Goal: Information Seeking & Learning: Learn about a topic

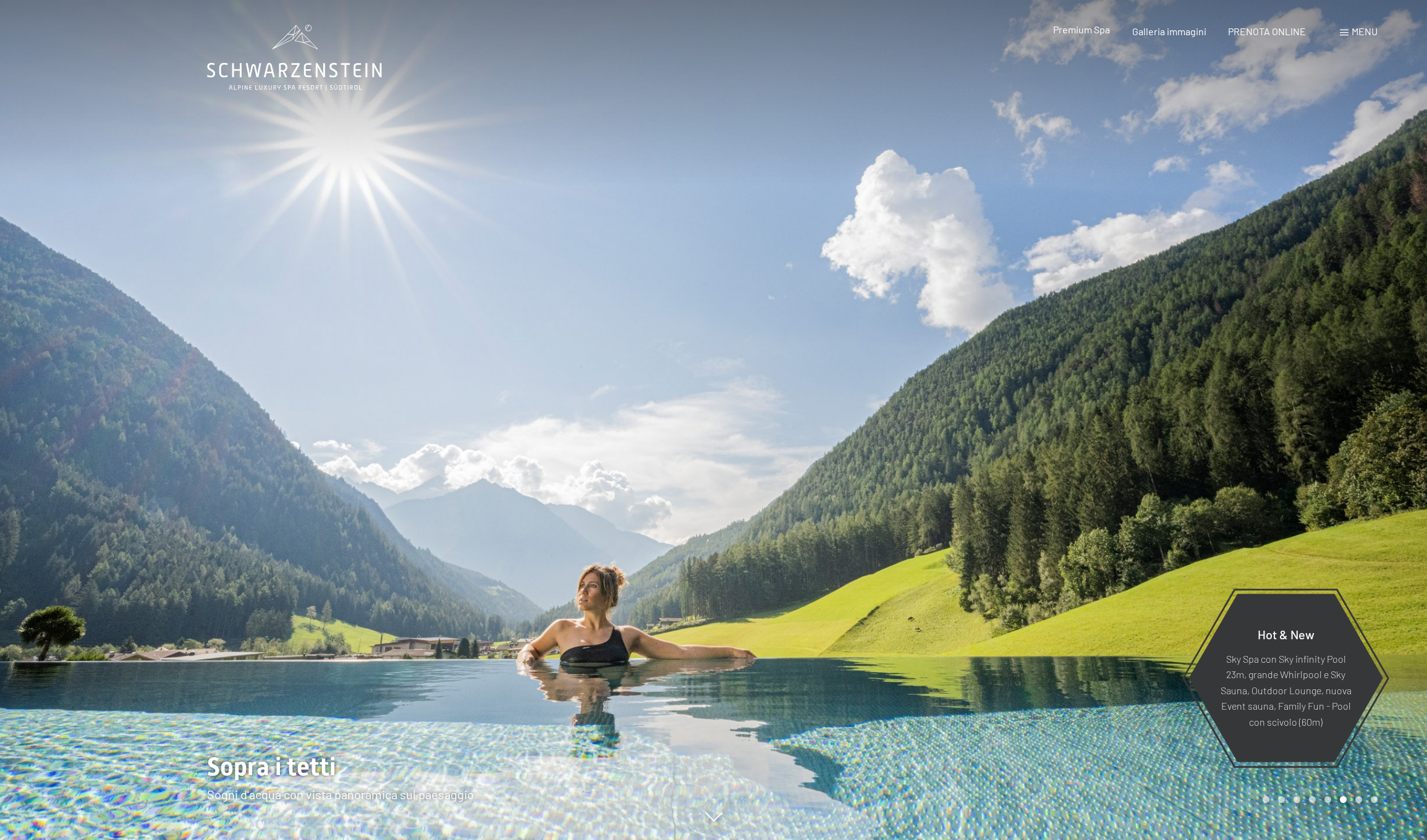
click at [1094, 33] on span "Premium Spa" at bounding box center [1081, 29] width 57 height 12
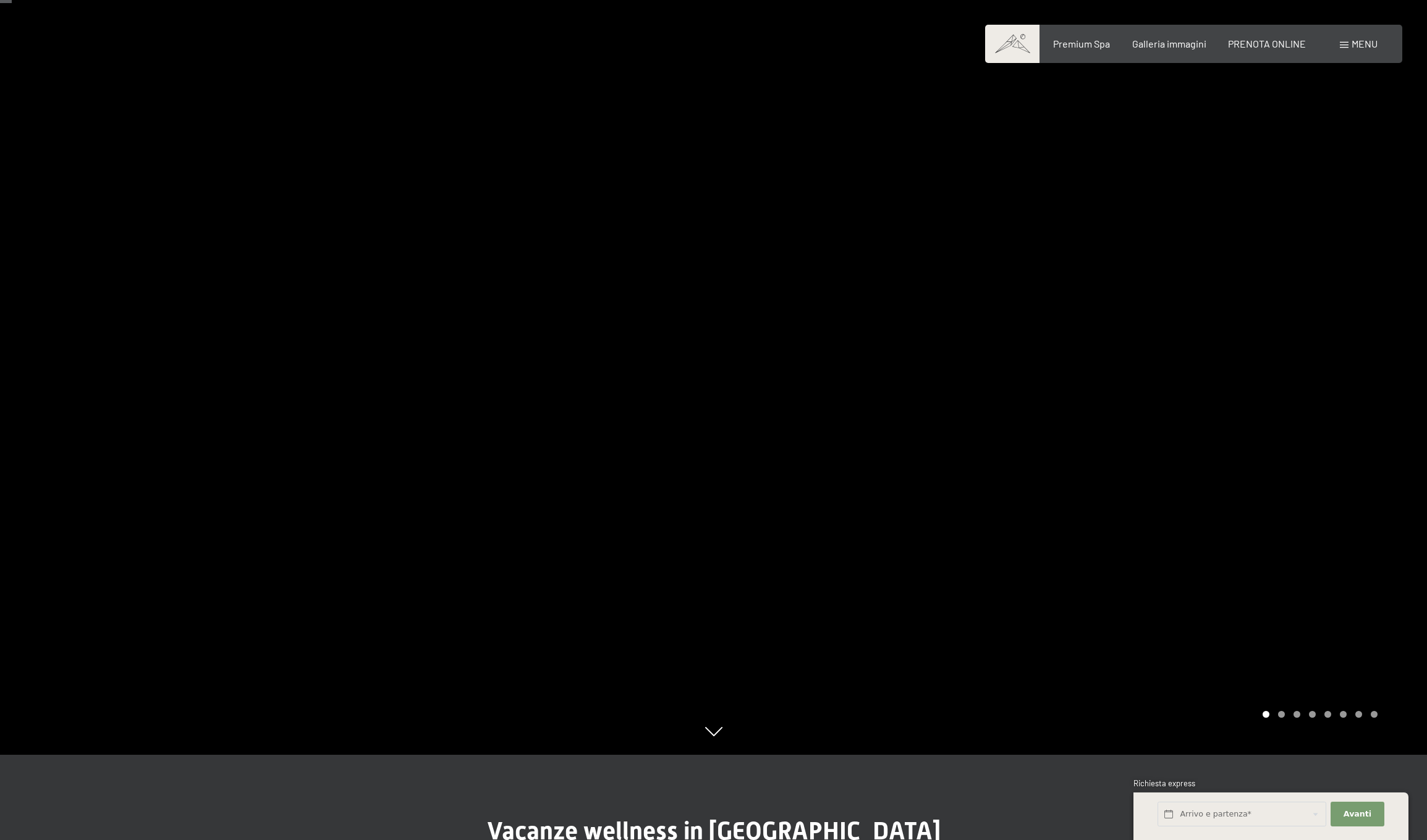
scroll to position [85, 0]
click at [1341, 626] on div at bounding box center [1070, 335] width 714 height 840
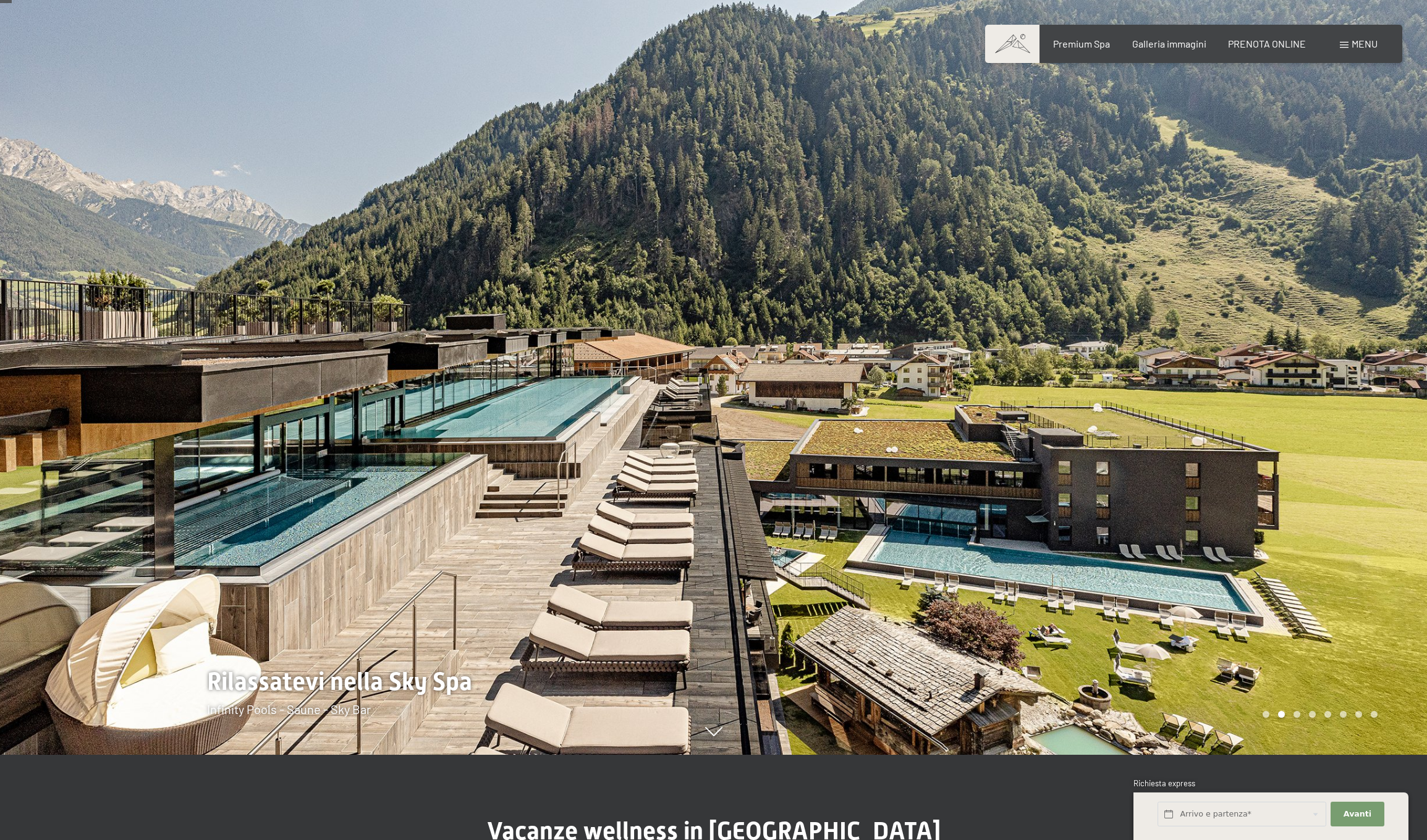
click at [1342, 606] on div at bounding box center [1070, 335] width 714 height 840
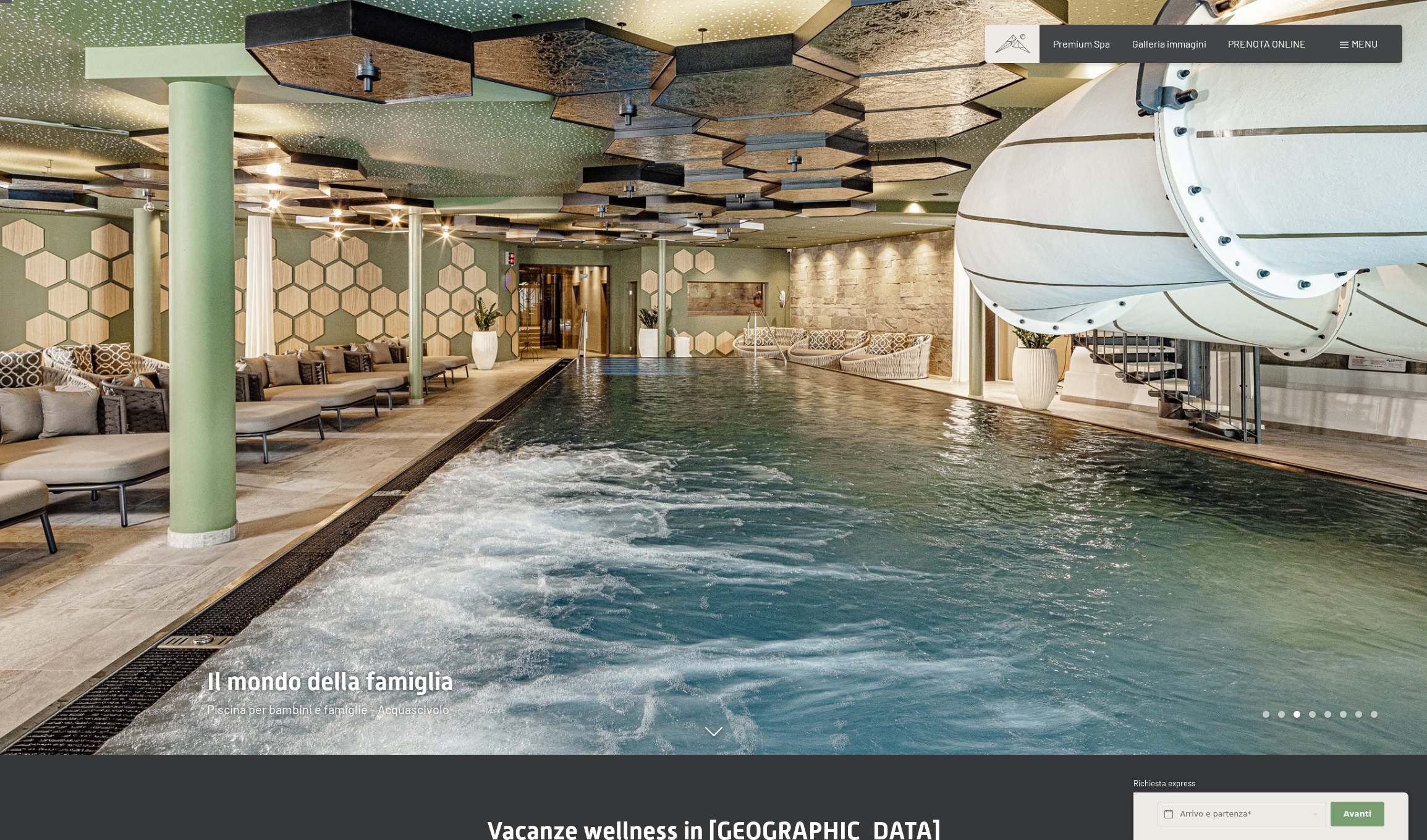
click at [1329, 603] on div at bounding box center [1070, 335] width 714 height 840
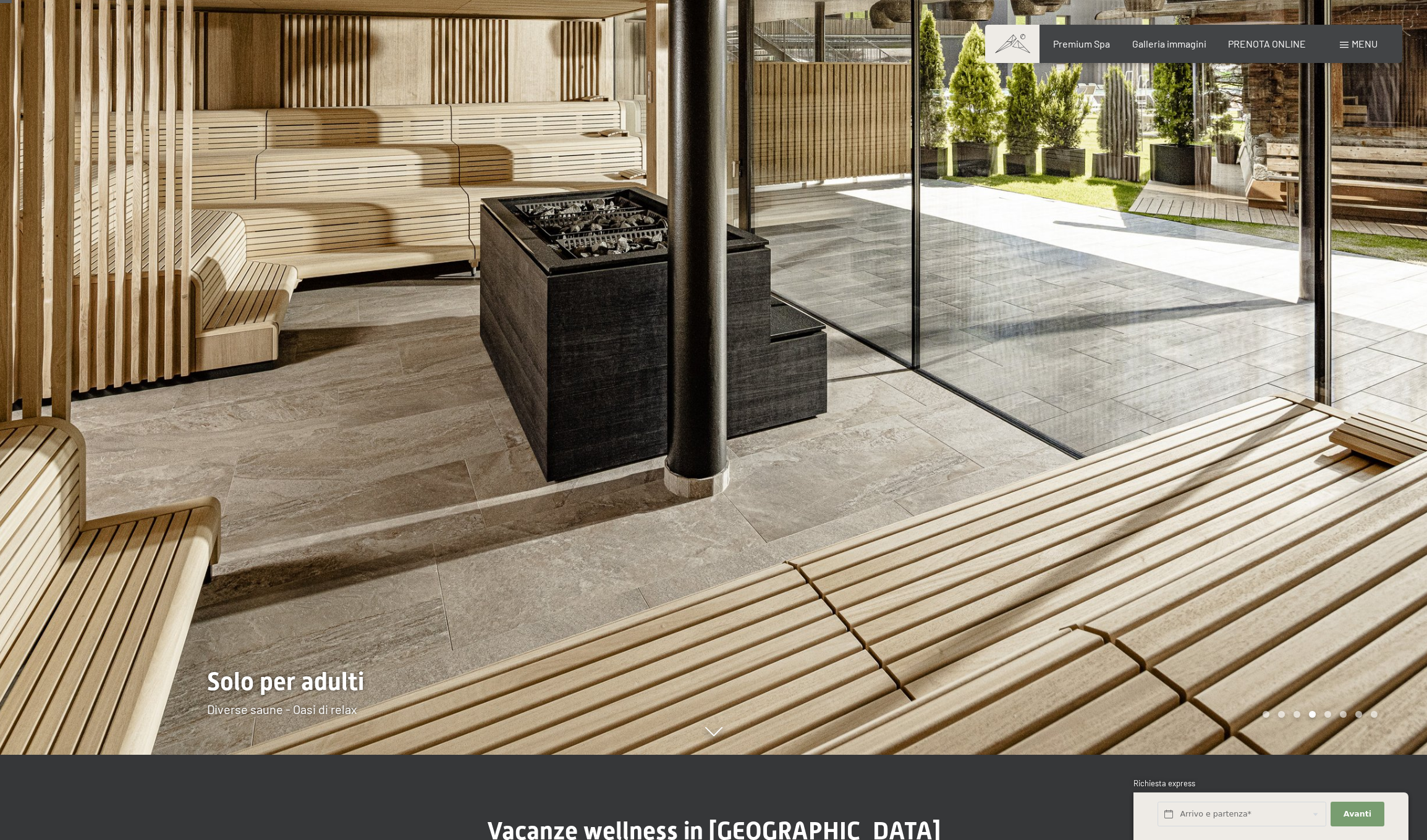
click at [1331, 602] on div at bounding box center [1070, 335] width 714 height 840
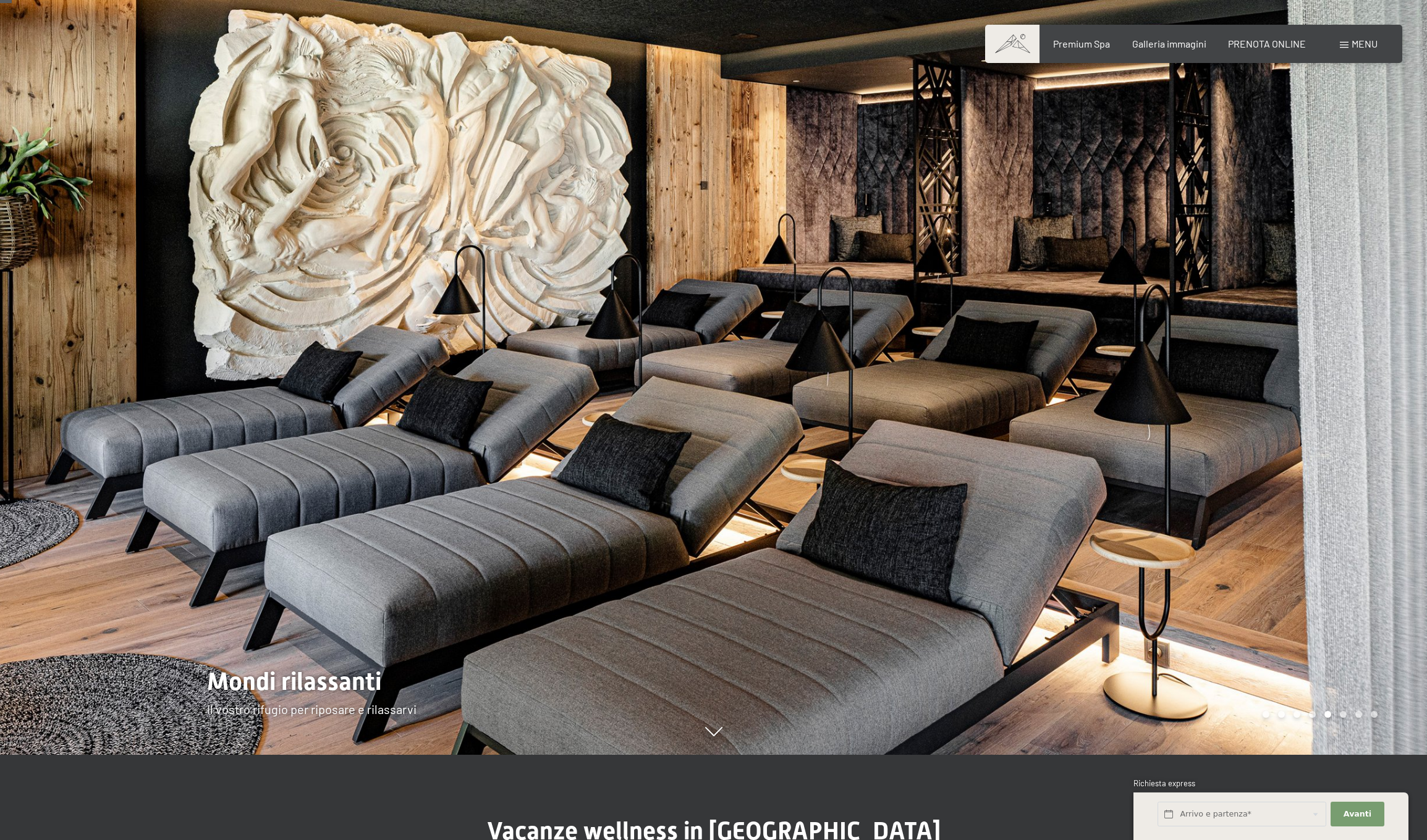
click at [1331, 602] on div at bounding box center [1070, 335] width 714 height 840
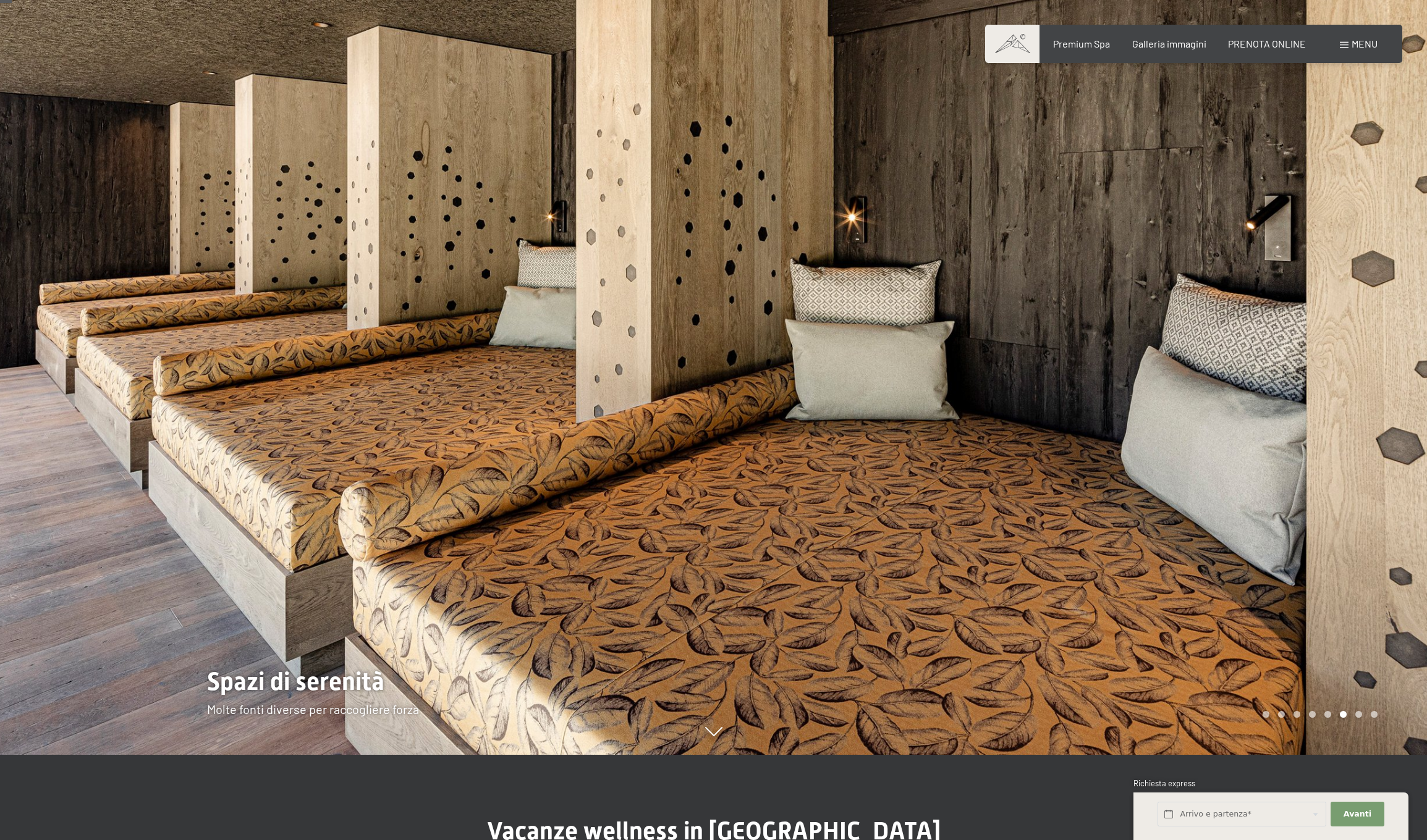
click at [1331, 602] on div at bounding box center [1070, 335] width 714 height 840
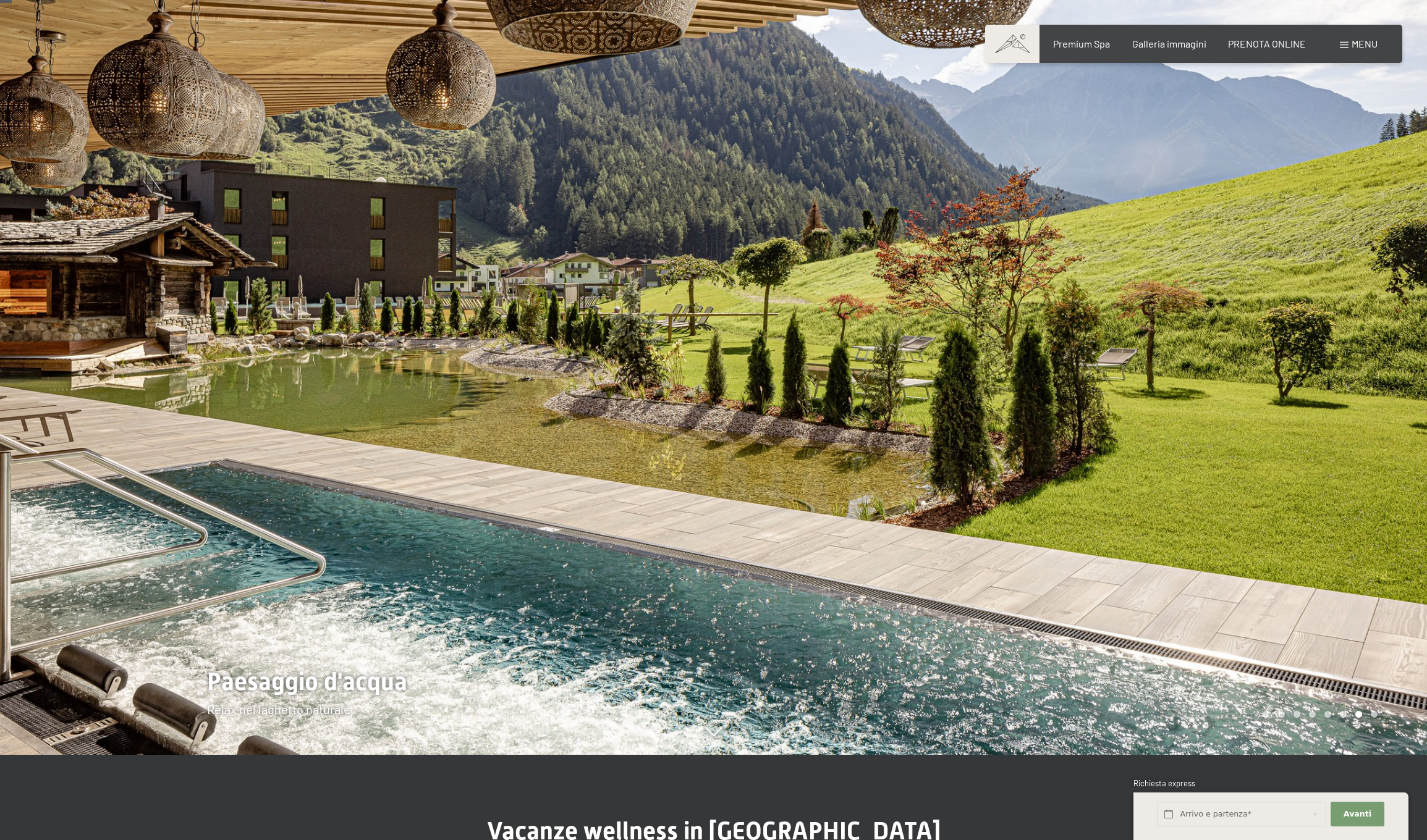
click at [1331, 602] on div at bounding box center [1070, 335] width 714 height 840
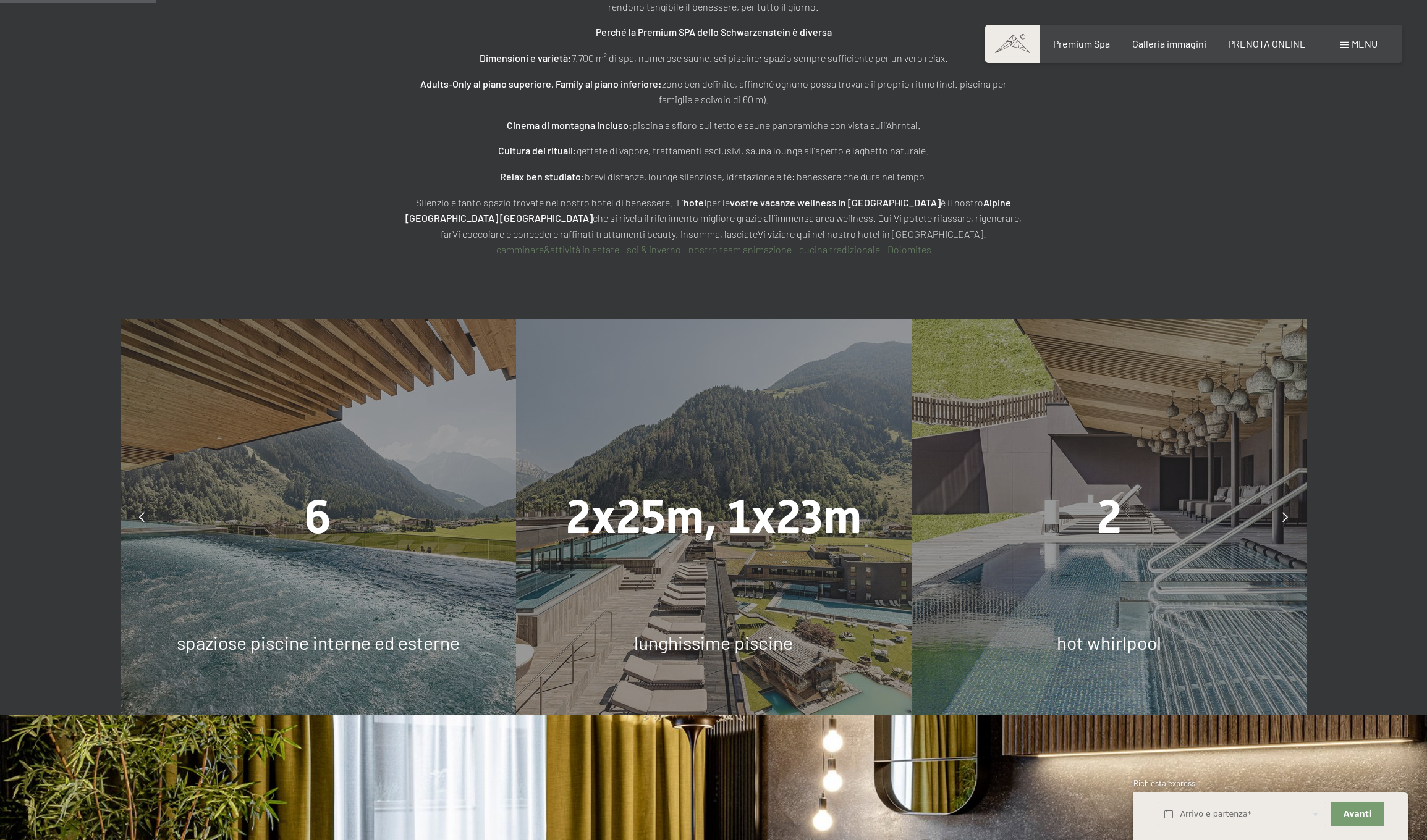
scroll to position [1146, 0]
click at [143, 512] on icon at bounding box center [141, 517] width 6 height 10
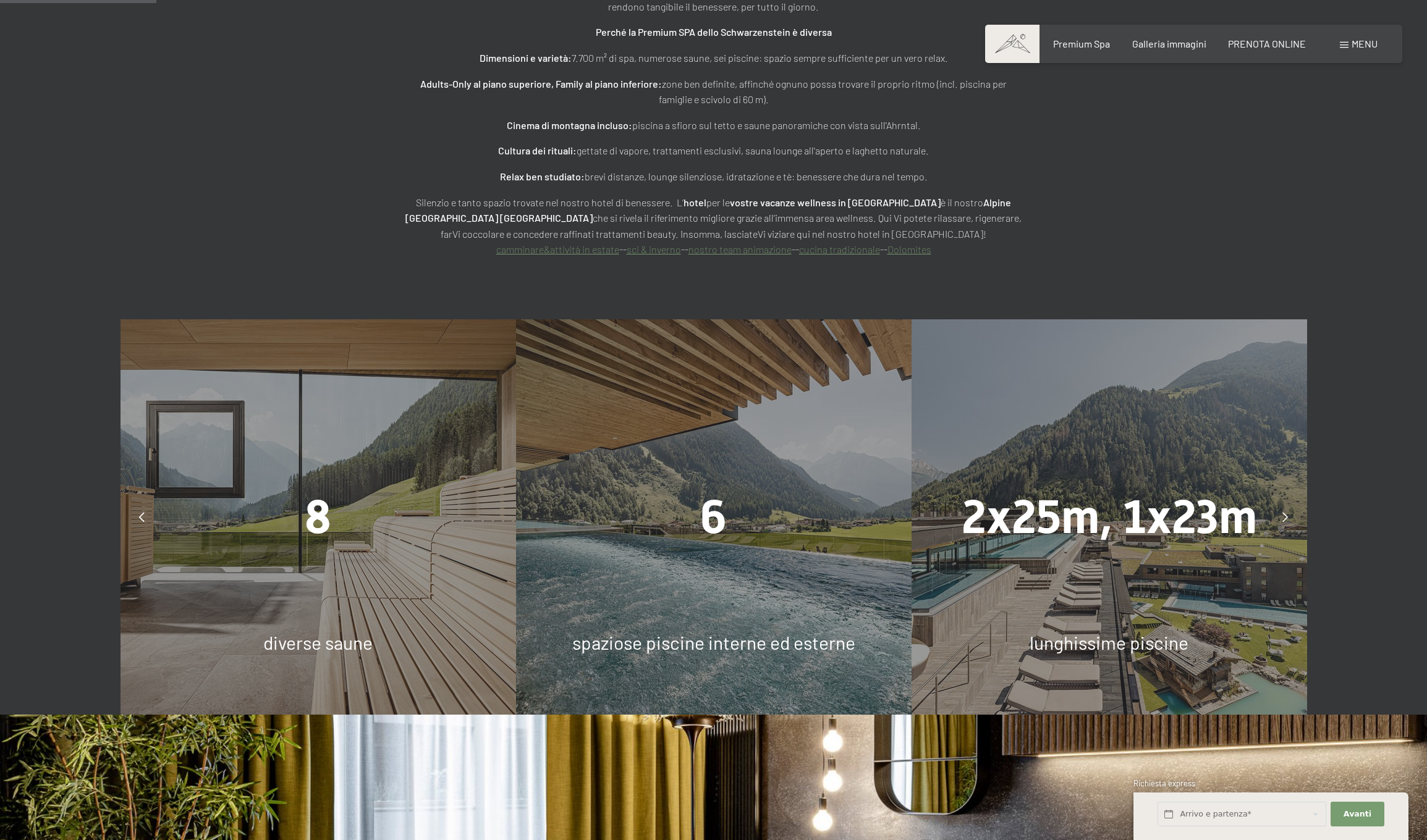
click at [867, 522] on div "6 spaziose piscine interne ed esterne" at bounding box center [714, 517] width 396 height 396
click at [1186, 527] on div "2x25m, 1x23m lunghissime piscine" at bounding box center [1109, 517] width 396 height 396
click at [1132, 631] on span "lunghissime piscine" at bounding box center [1109, 642] width 159 height 22
click at [1281, 502] on div at bounding box center [1285, 517] width 31 height 31
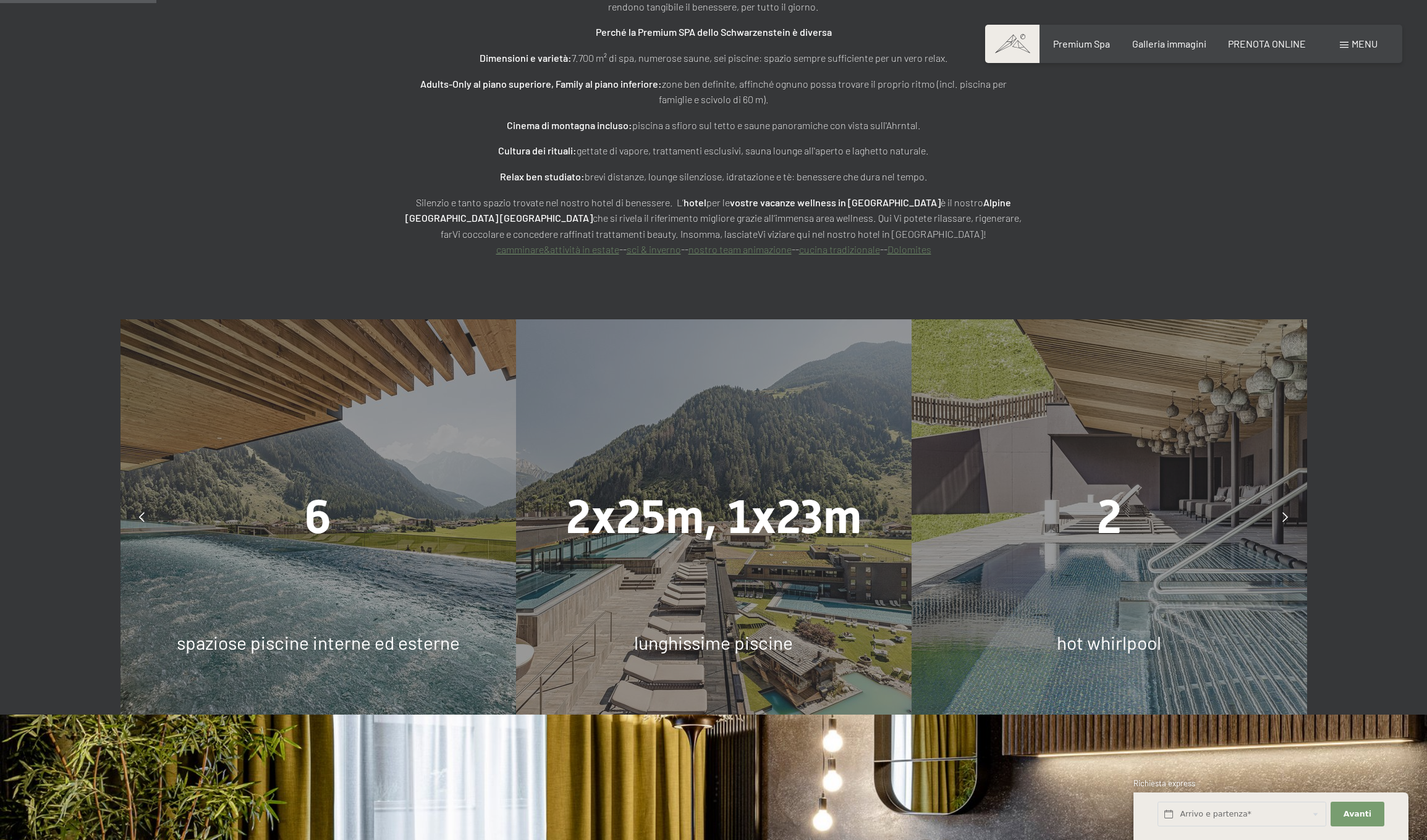
click at [1281, 502] on div at bounding box center [1285, 517] width 31 height 31
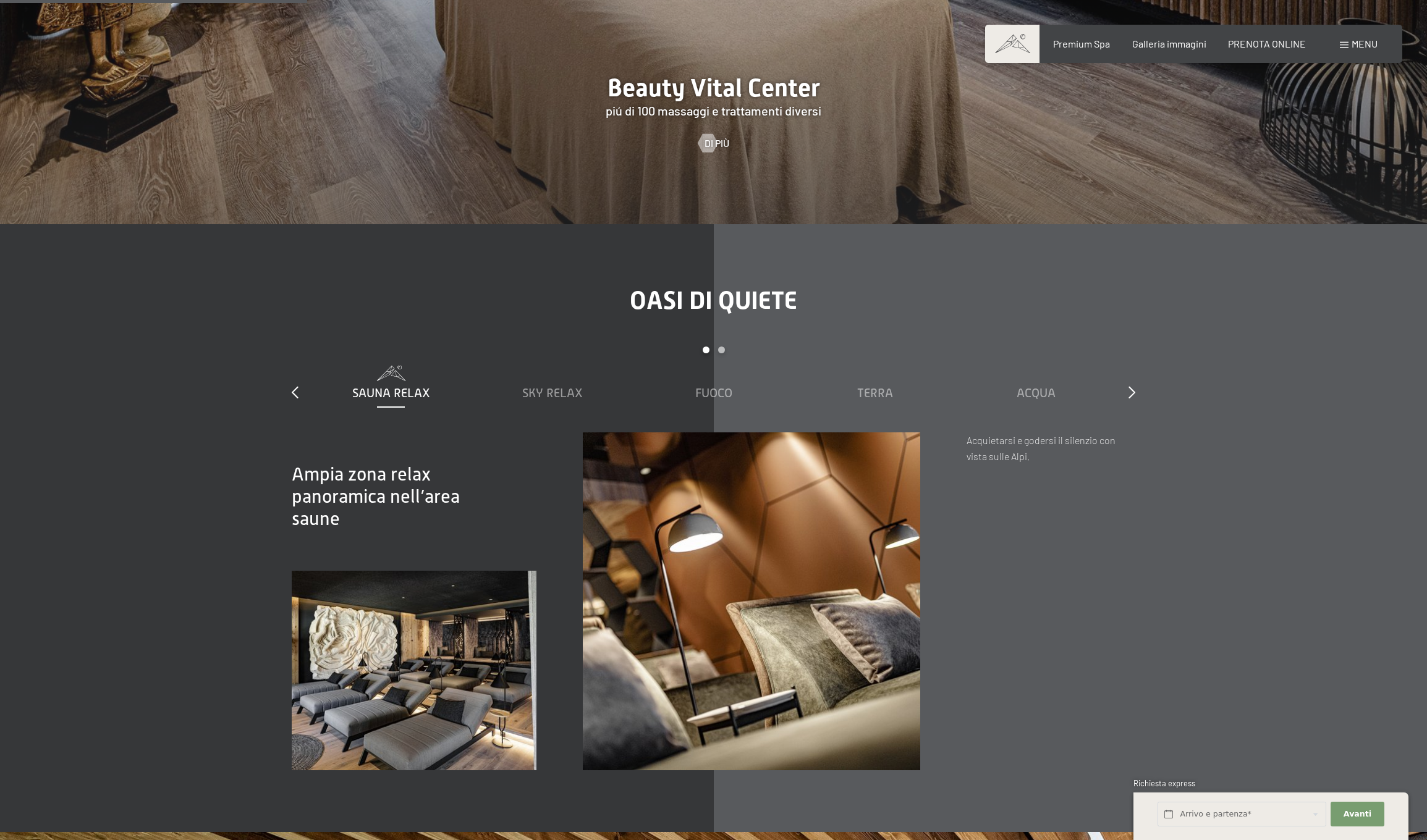
scroll to position [2249, 0]
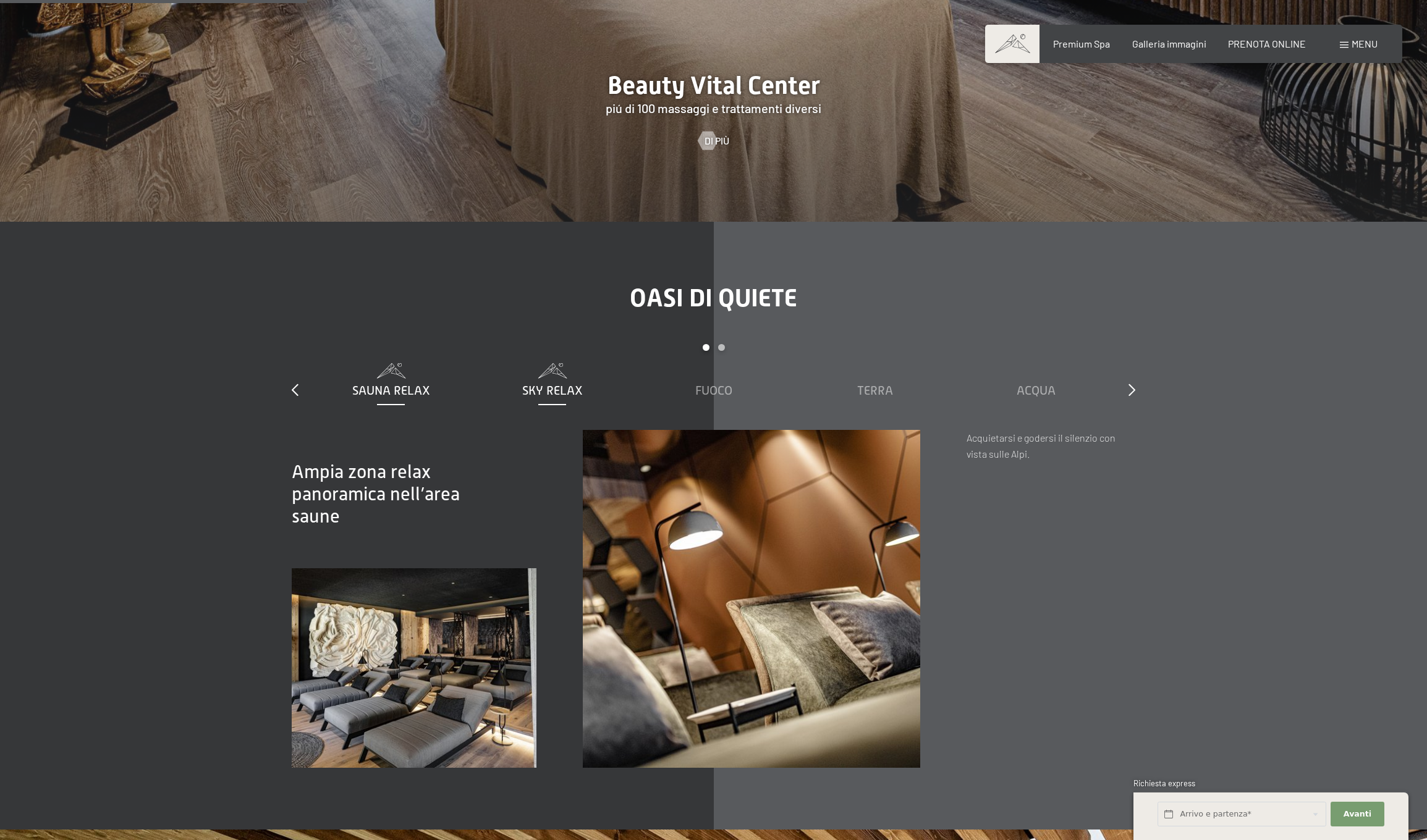
click at [553, 384] on span "Sky Relax" at bounding box center [552, 390] width 60 height 14
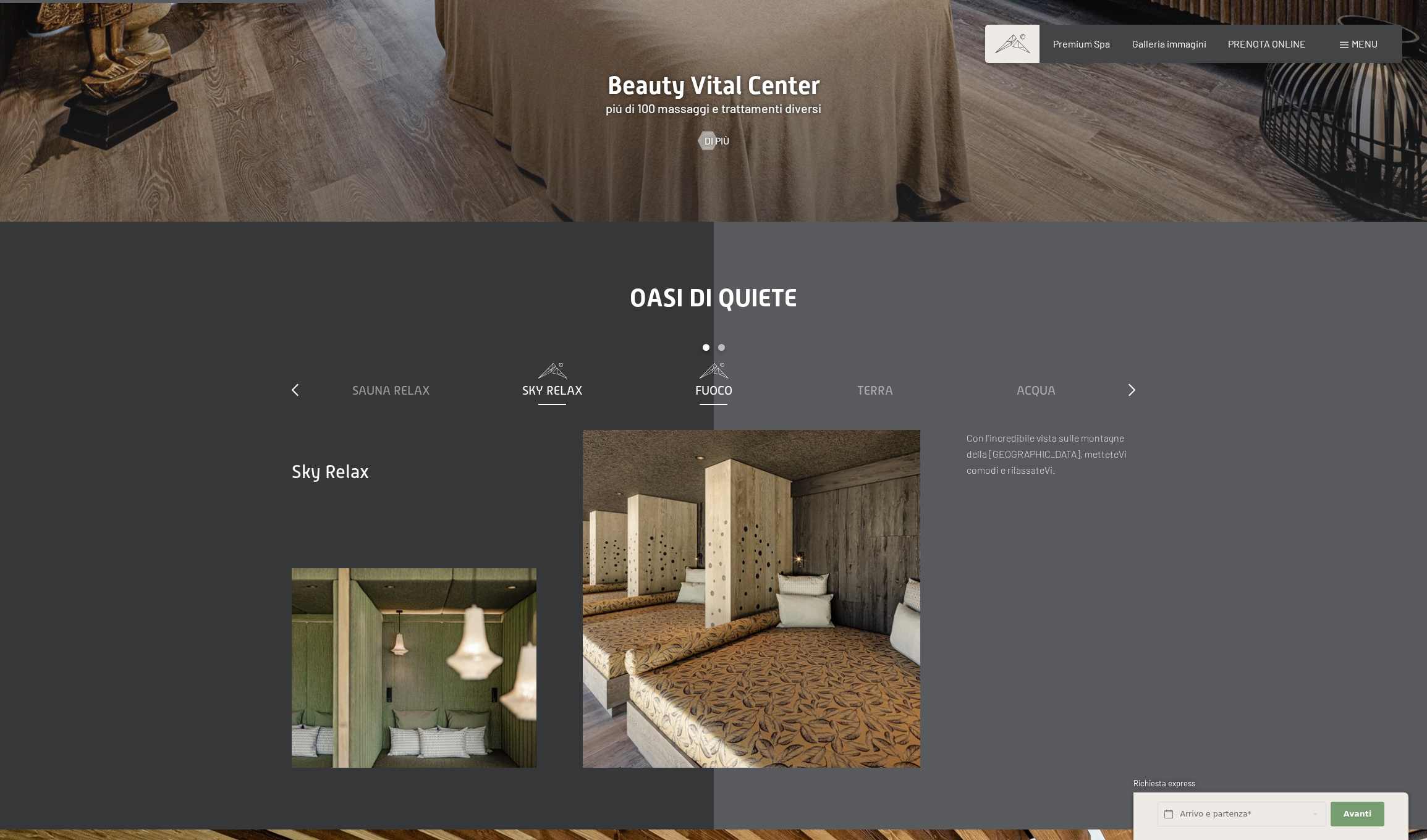
click at [725, 384] on span "Fuoco" at bounding box center [714, 390] width 37 height 14
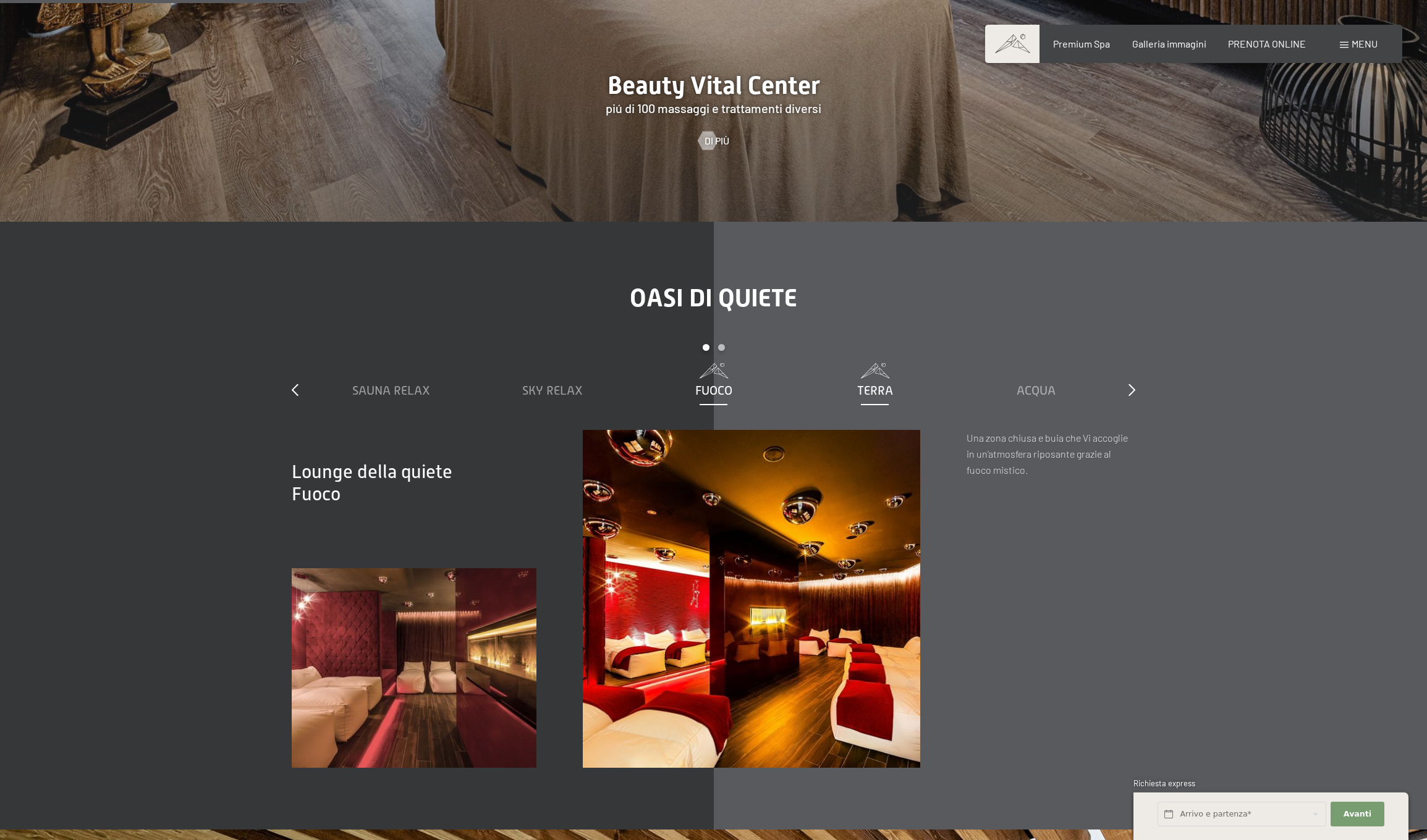
click at [876, 384] on span "Terra" at bounding box center [875, 390] width 36 height 14
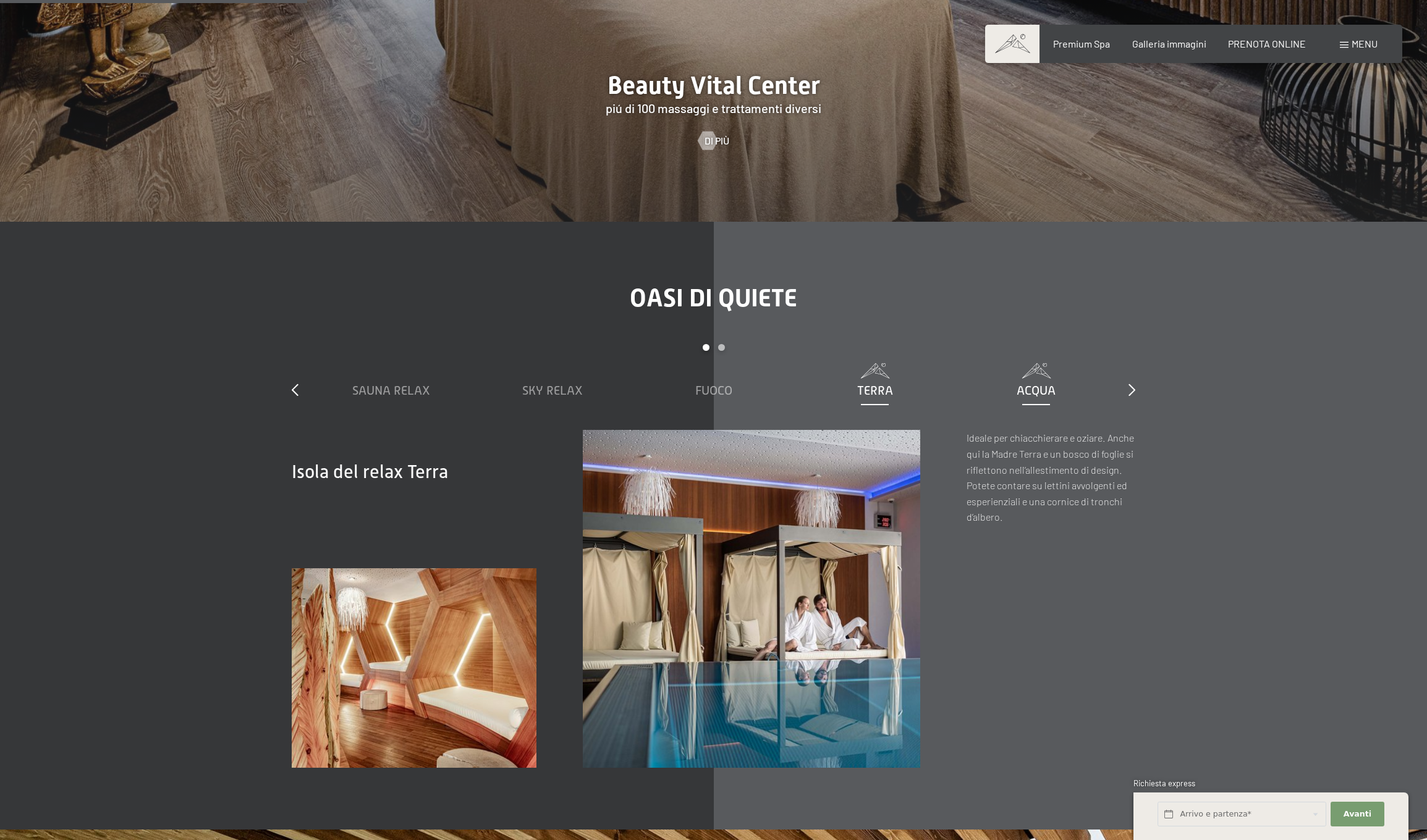
click at [1040, 384] on span "Acqua" at bounding box center [1036, 390] width 39 height 14
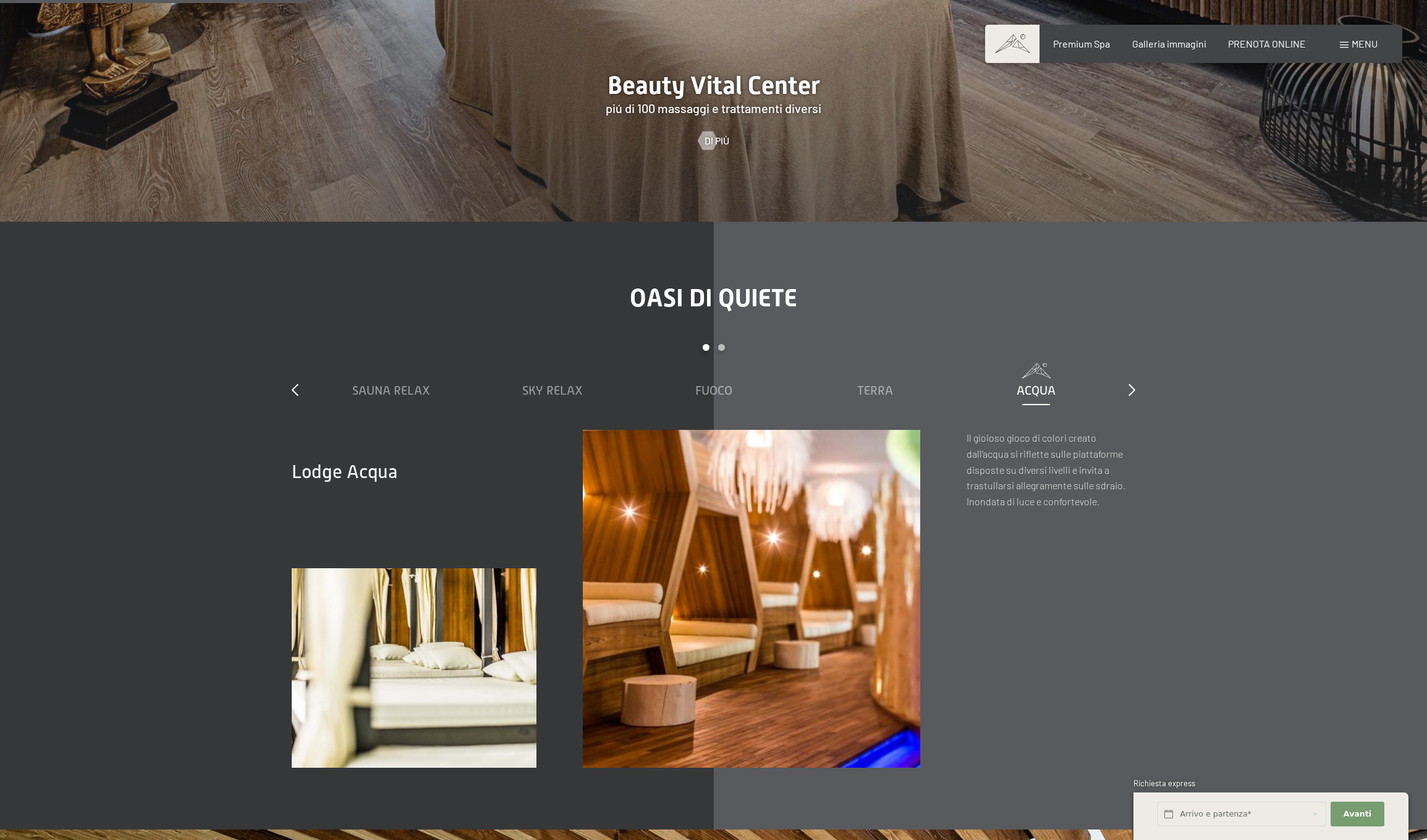
click at [721, 344] on div "Carousel Page 2" at bounding box center [721, 347] width 7 height 7
click at [882, 384] on span "Aria" at bounding box center [874, 390] width 27 height 14
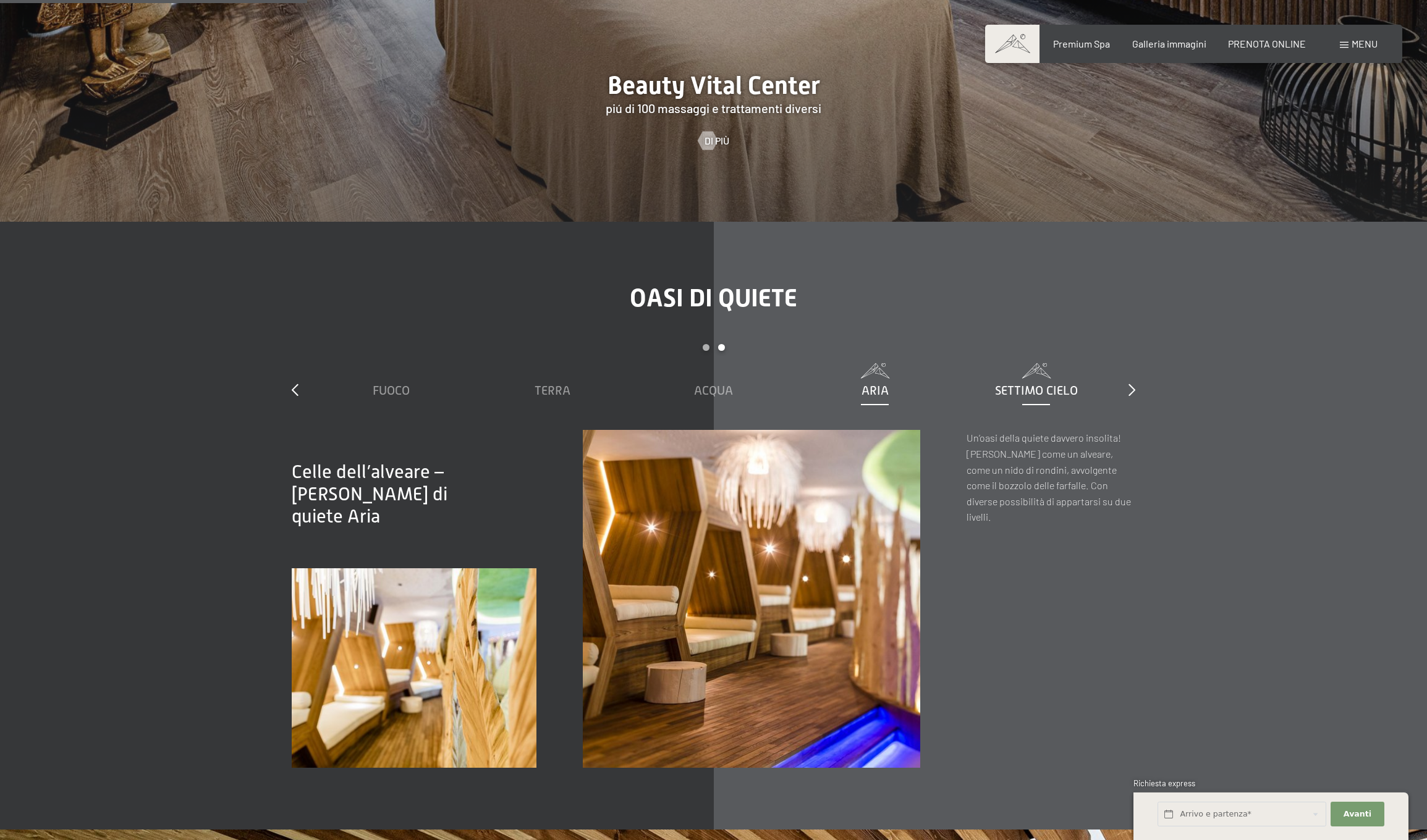
click at [1011, 382] on div "Settimo Cielo" at bounding box center [1036, 390] width 149 height 18
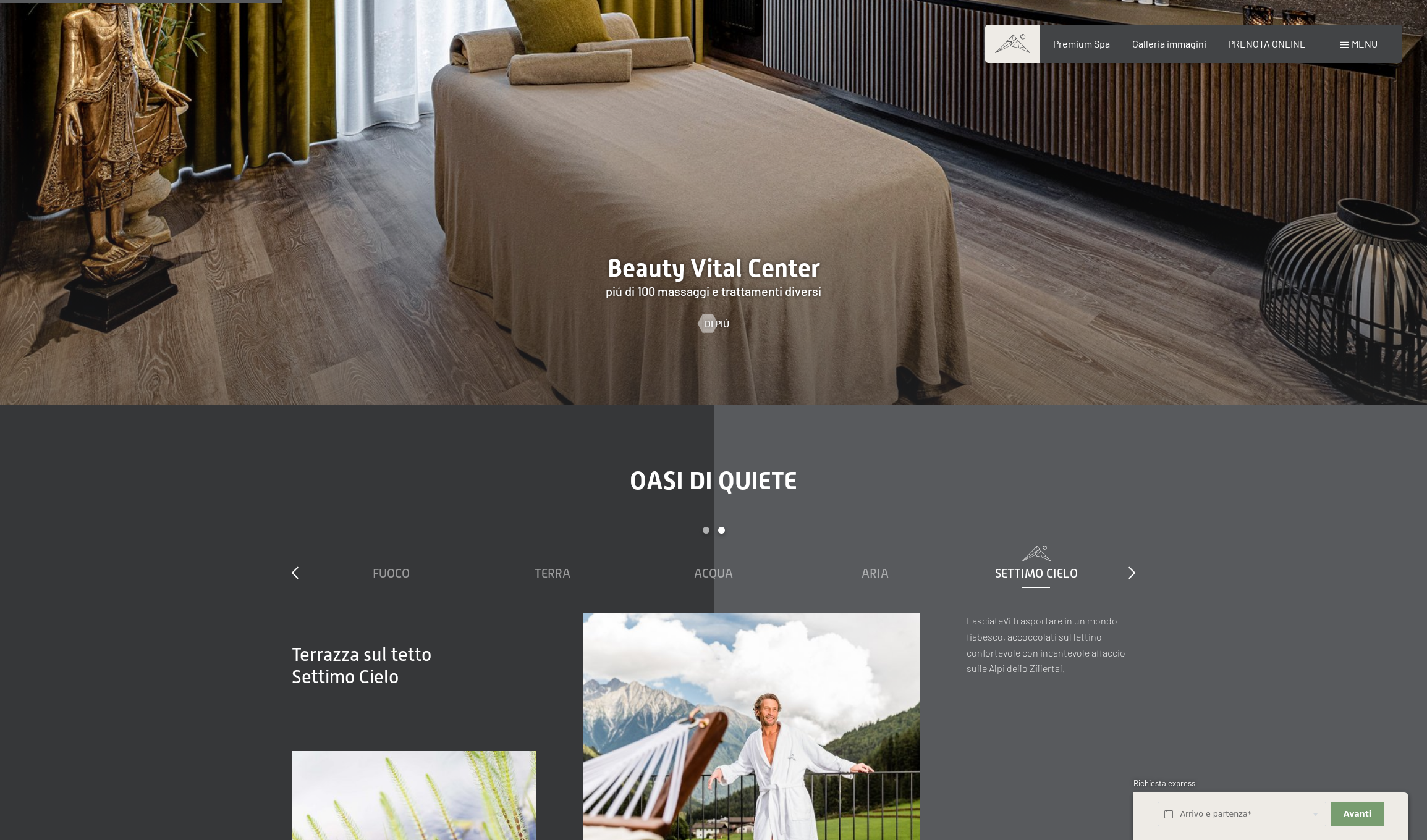
scroll to position [2062, 0]
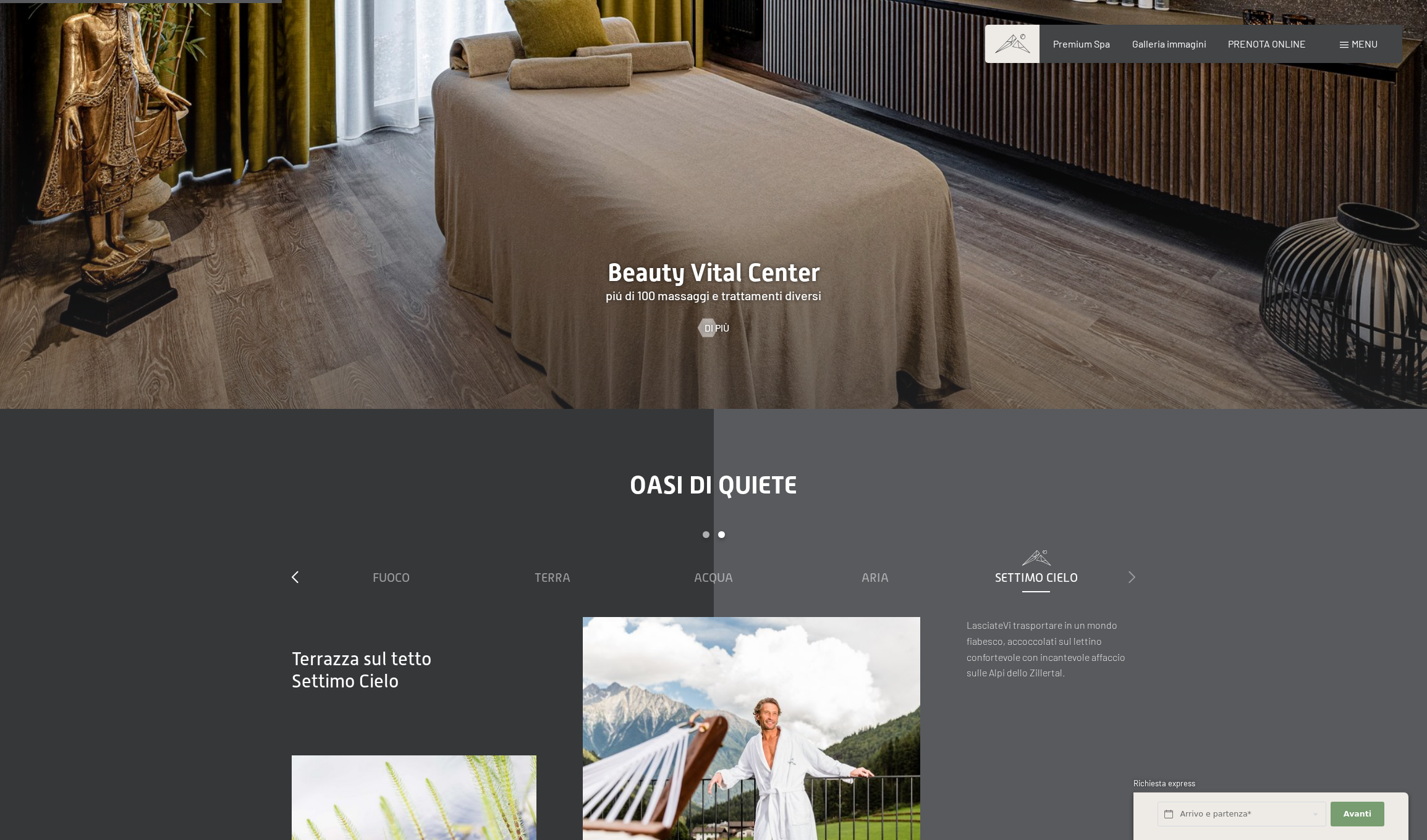
click at [1131, 571] on icon at bounding box center [1131, 577] width 7 height 13
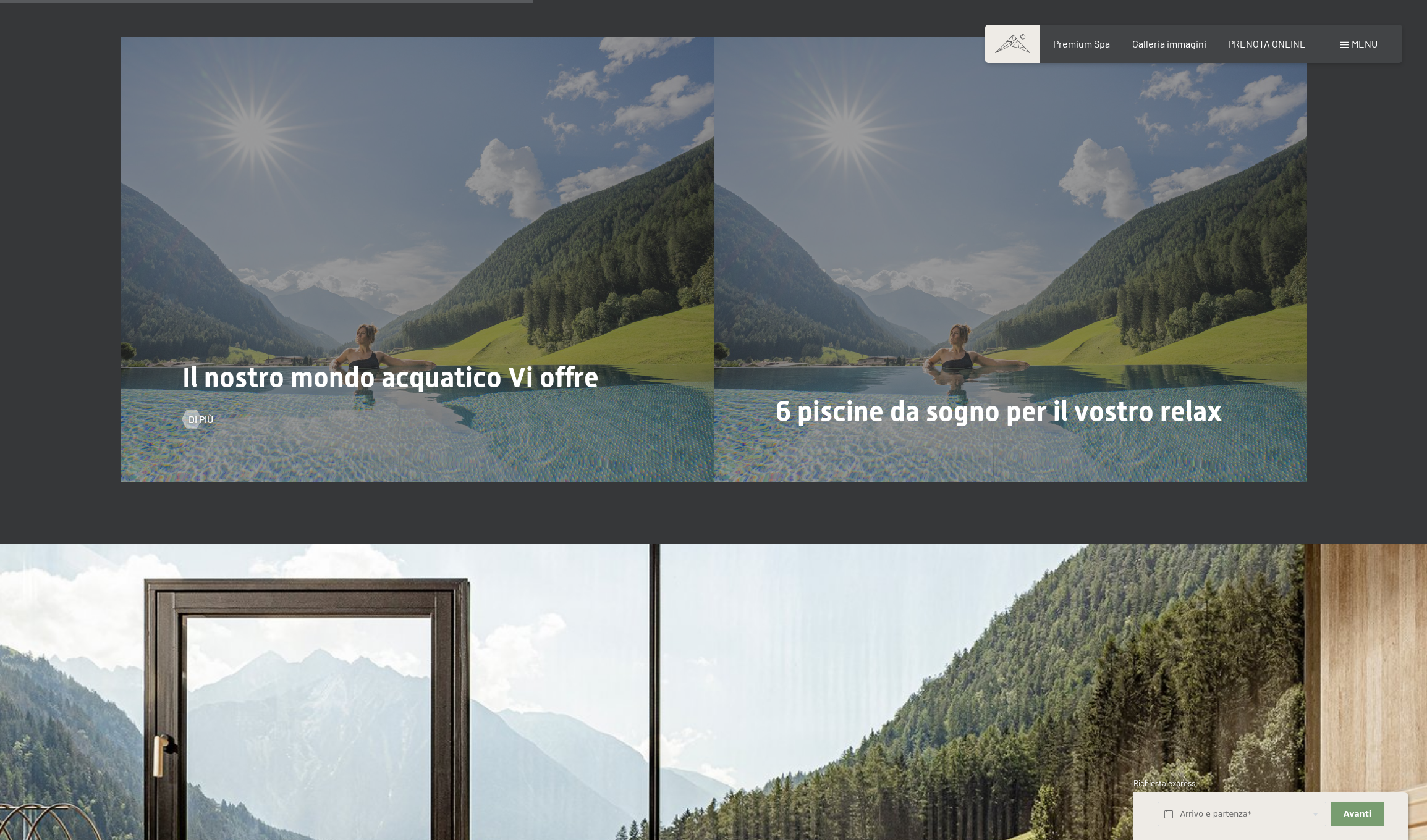
scroll to position [3905, 0]
click at [499, 265] on div "Il nostro mondo acquatico Vi offre Di più" at bounding box center [417, 259] width 593 height 444
click at [190, 410] on div at bounding box center [191, 419] width 11 height 19
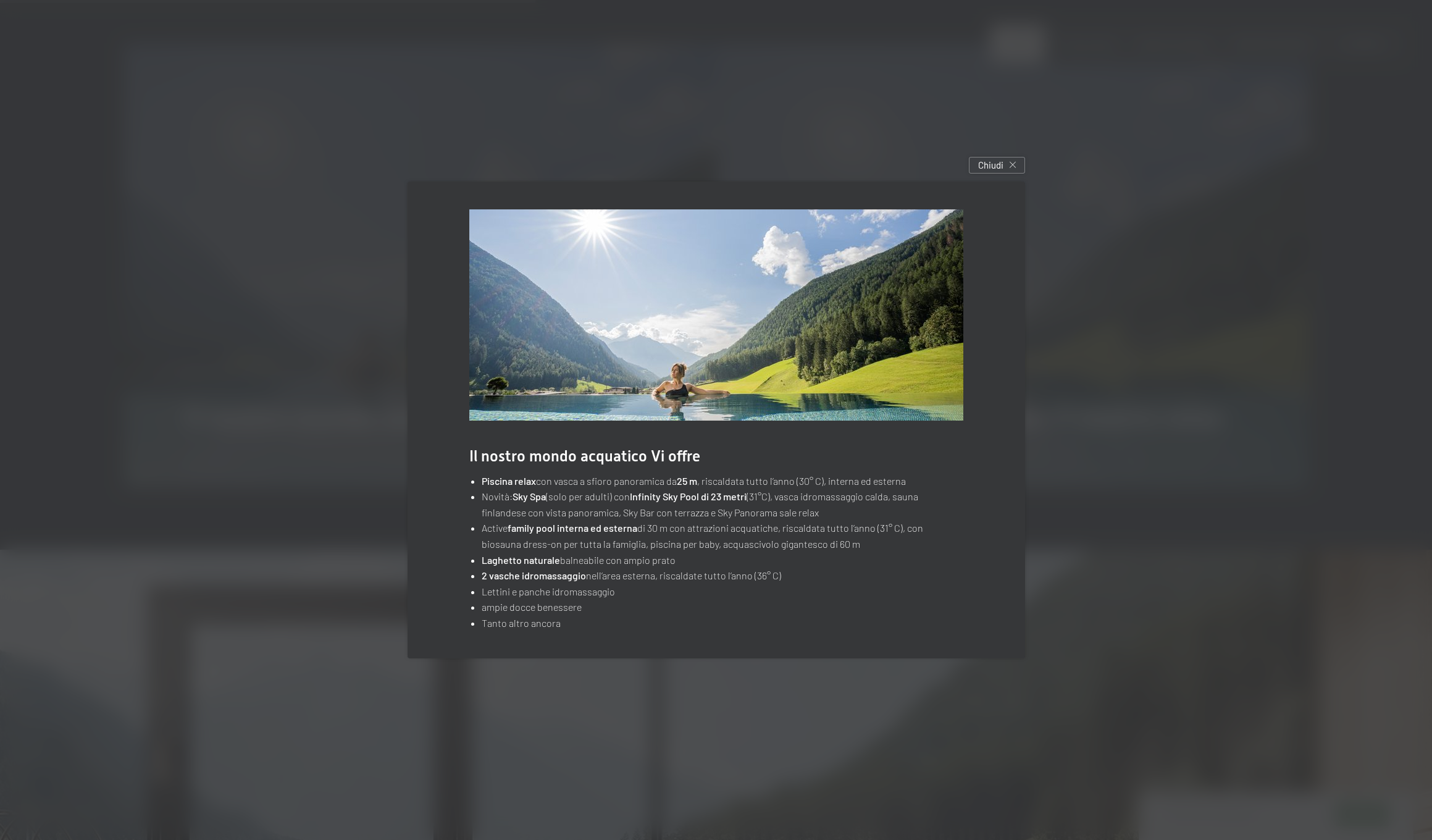
click at [191, 383] on div at bounding box center [716, 420] width 1432 height 840
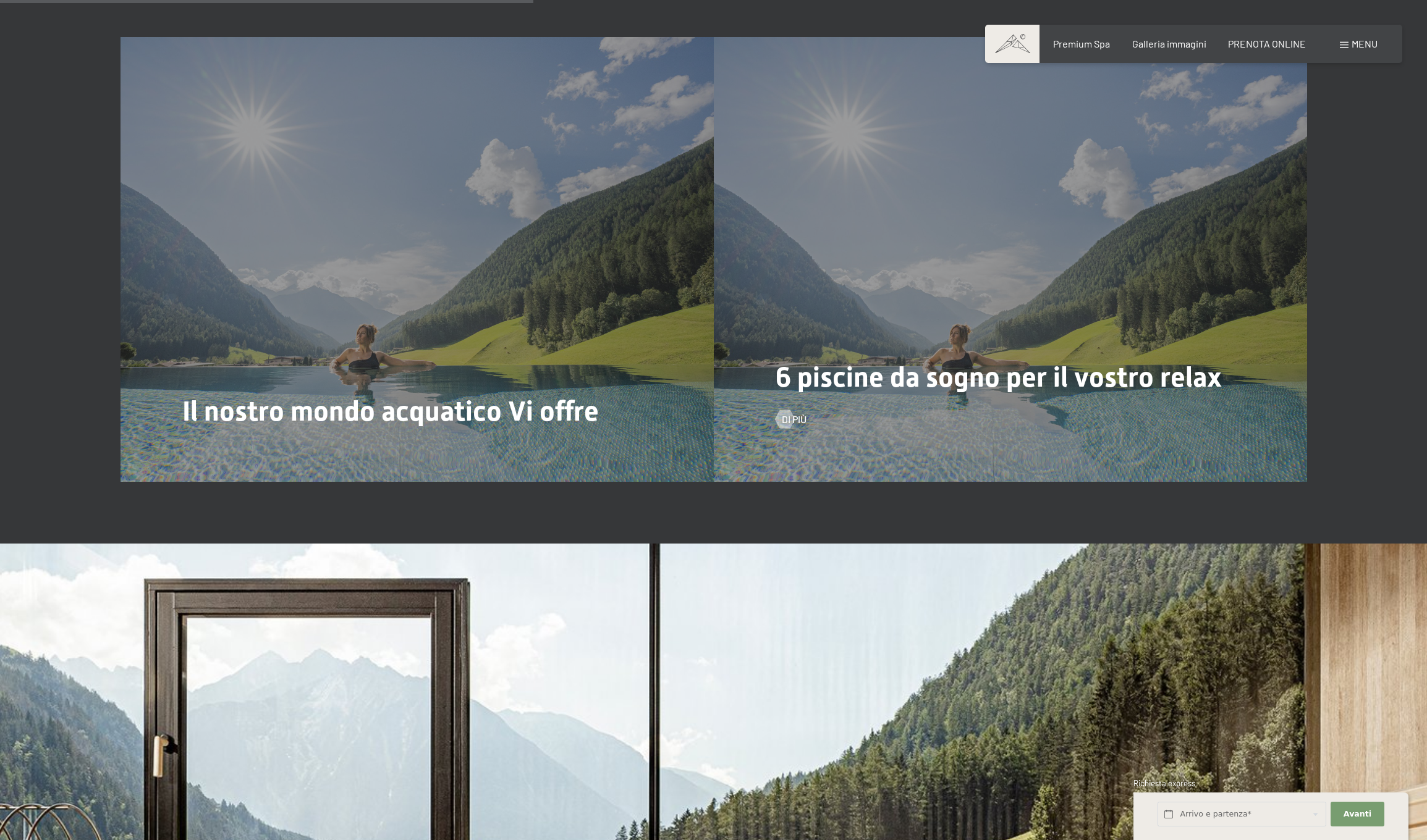
click at [877, 281] on div "6 piscine da sogno per il vostro relax Di più" at bounding box center [1010, 259] width 593 height 444
click at [789, 410] on div at bounding box center [784, 419] width 11 height 19
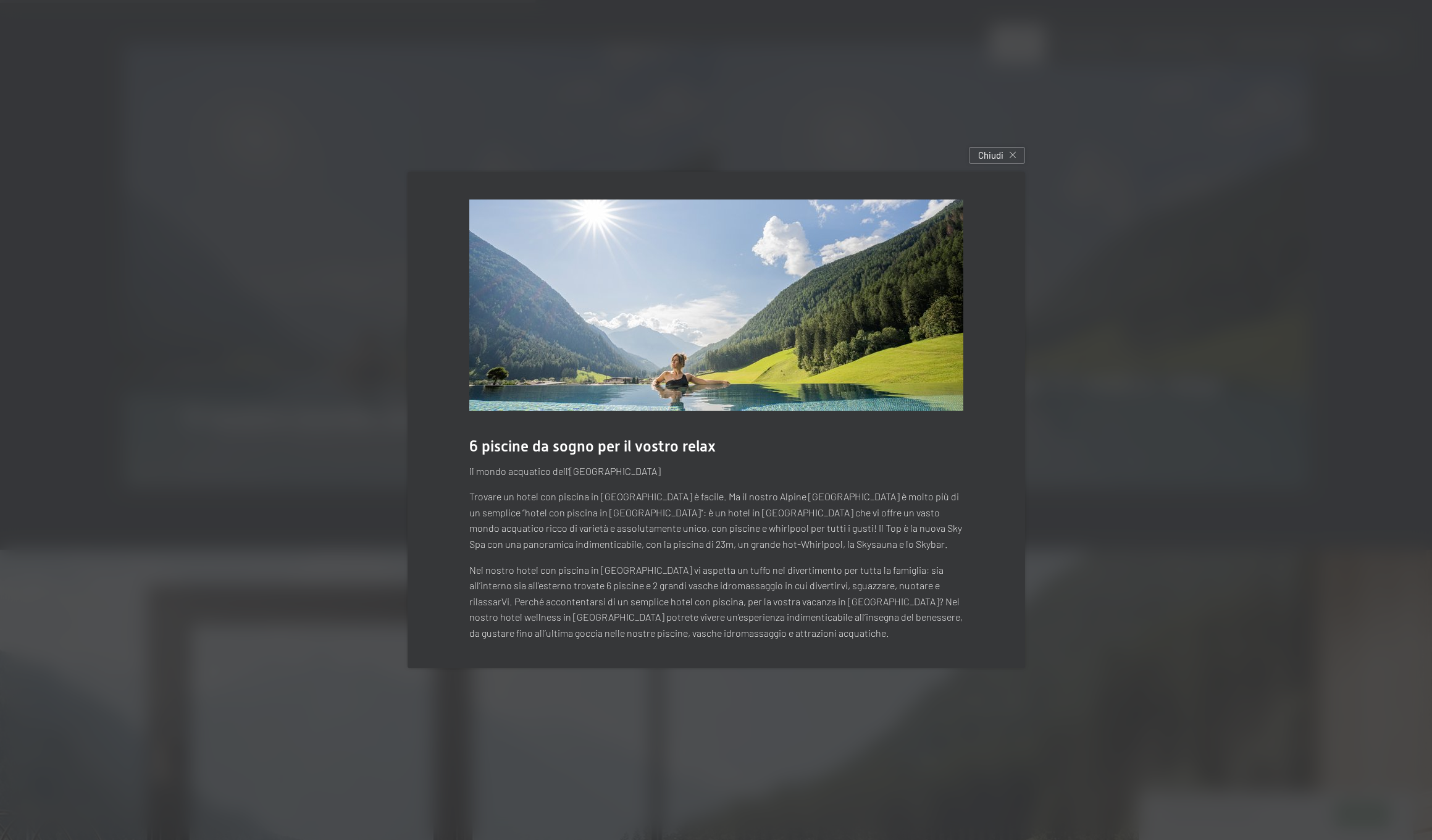
click at [994, 162] on span "Chiudi" at bounding box center [991, 155] width 25 height 13
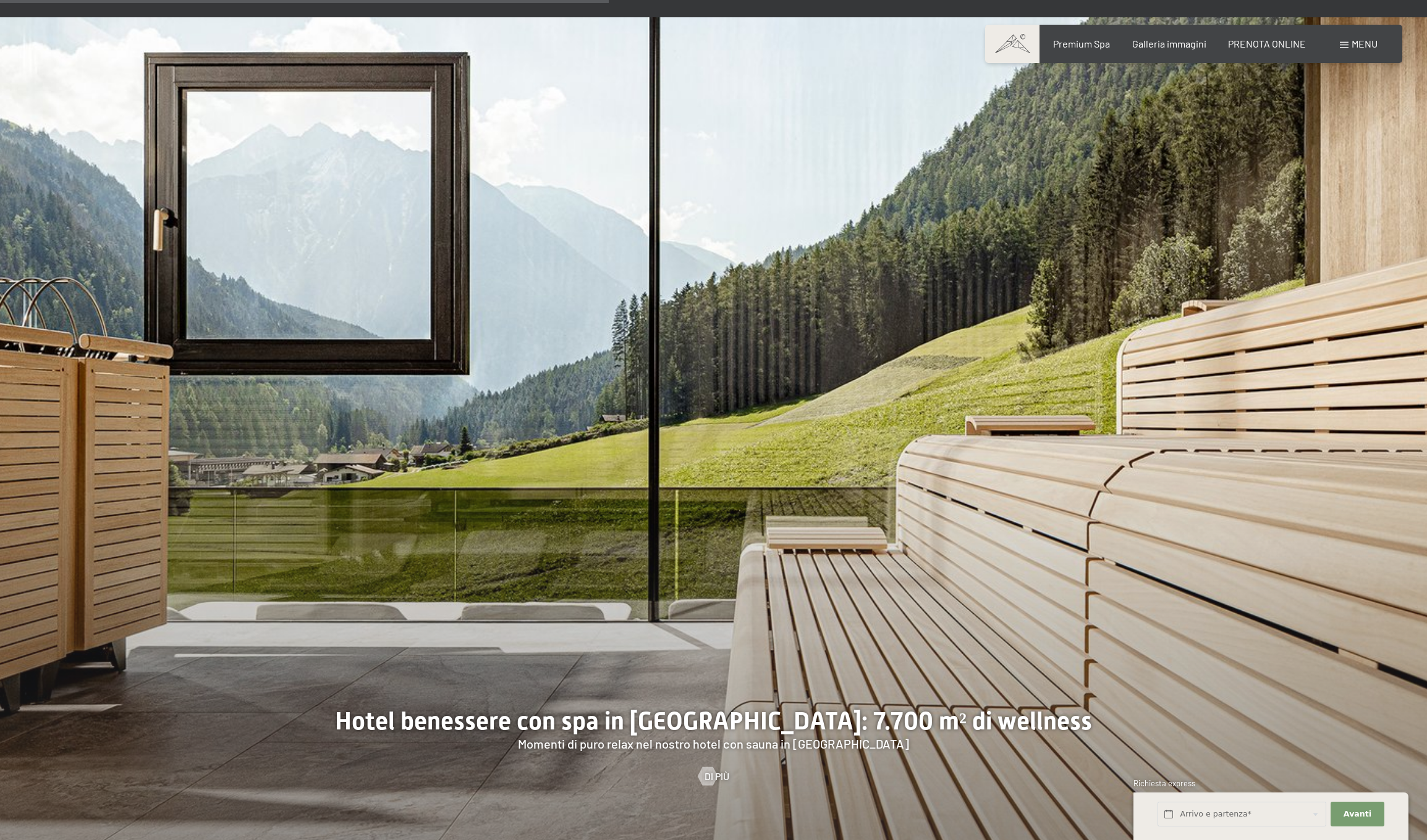
scroll to position [4476, 0]
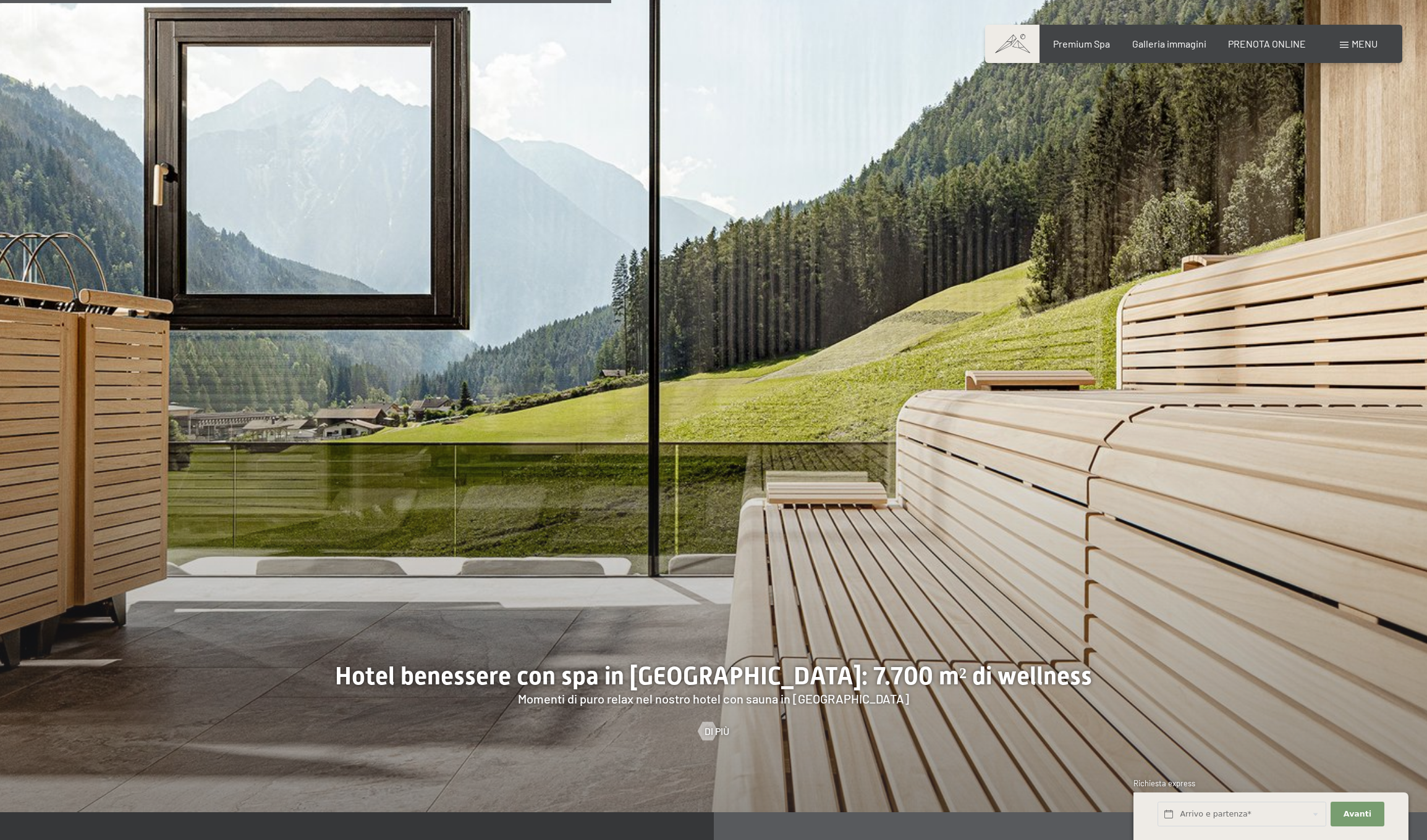
click at [711, 722] on div at bounding box center [707, 731] width 11 height 19
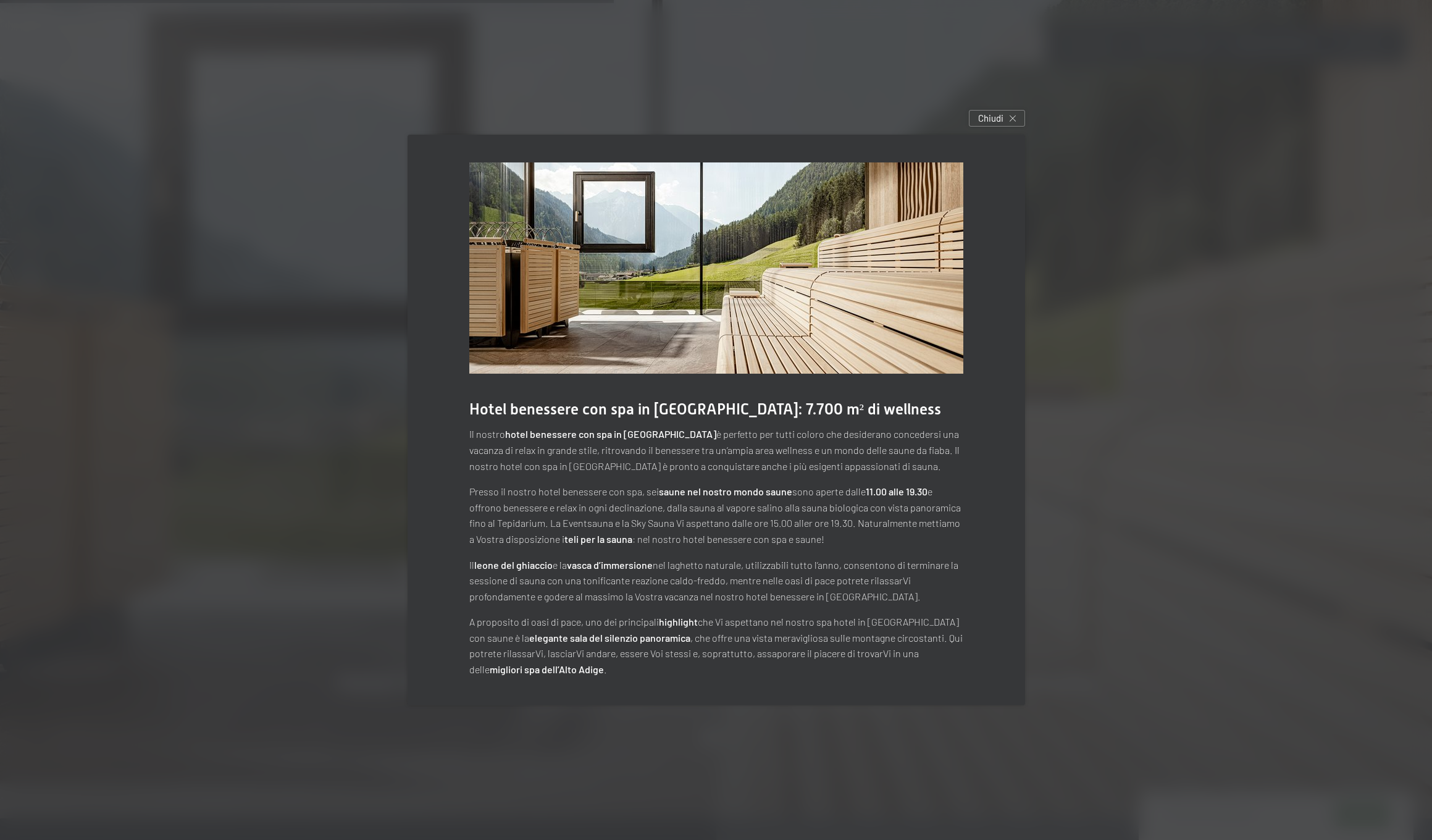
click at [1076, 247] on div at bounding box center [716, 420] width 1432 height 840
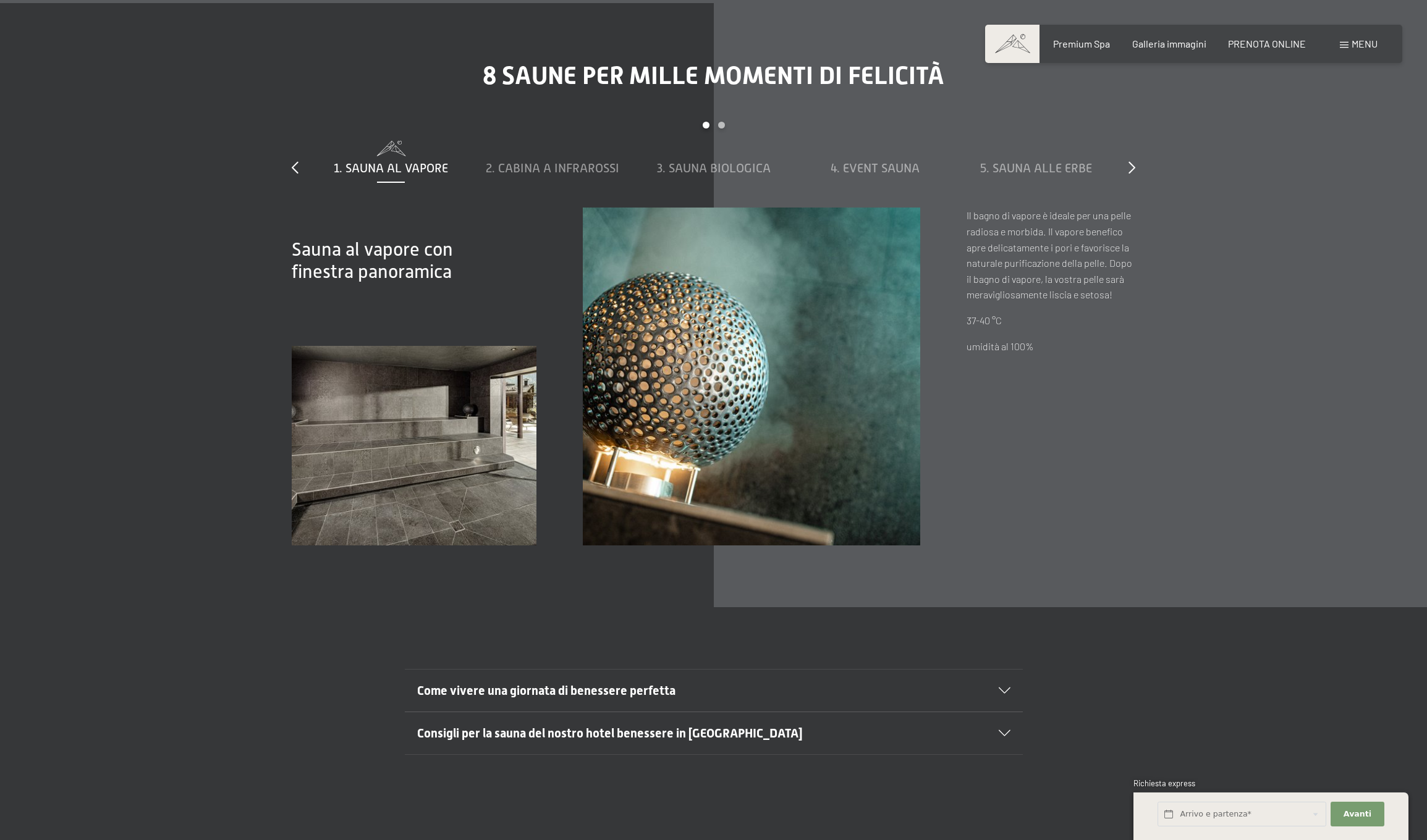
scroll to position [5290, 0]
click at [584, 160] on span "2. Cabina a infrarossi" at bounding box center [552, 167] width 133 height 14
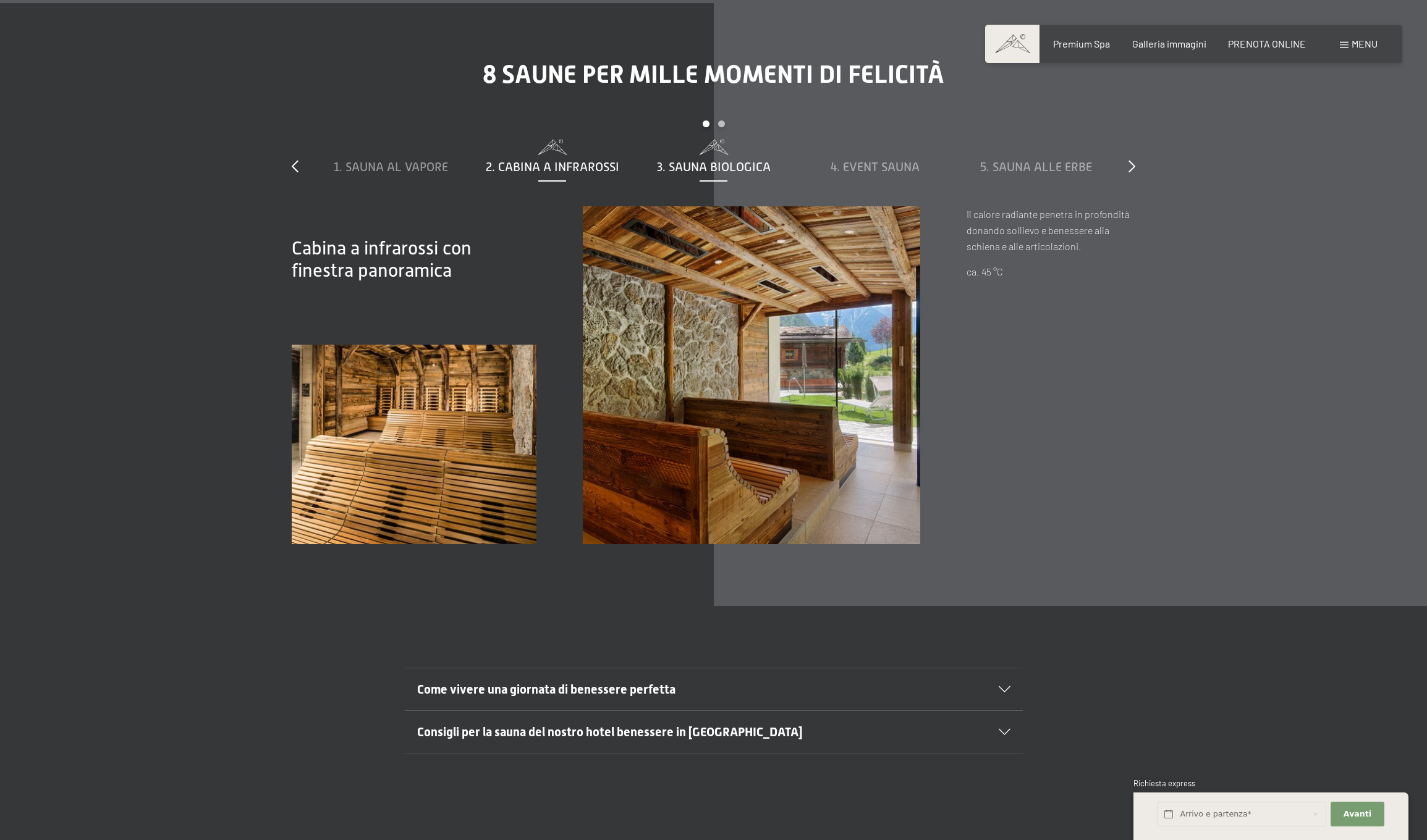
click at [676, 160] on span "3. Sauna biologica" at bounding box center [714, 167] width 114 height 14
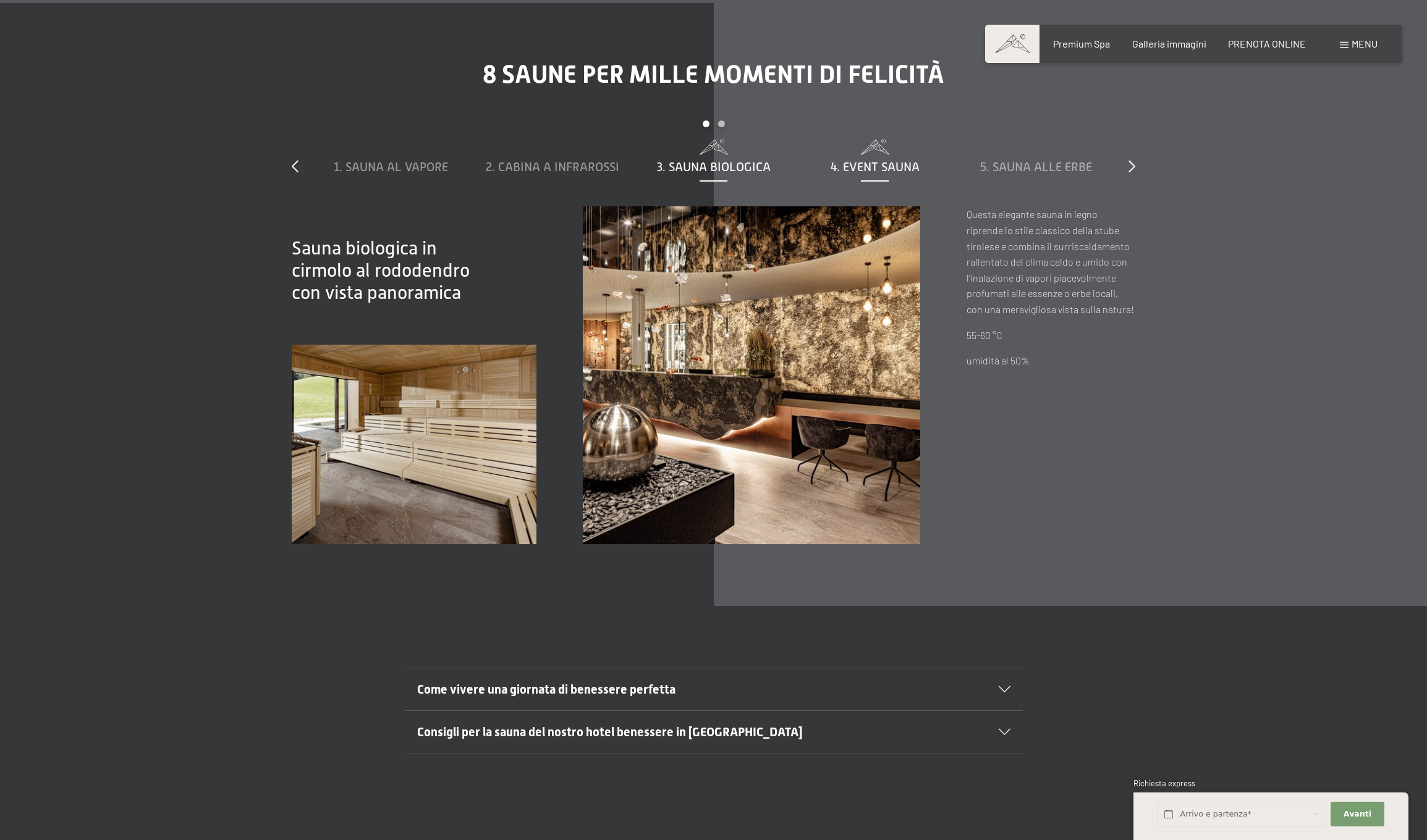
click at [872, 160] on span "4. Event Sauna" at bounding box center [875, 167] width 89 height 14
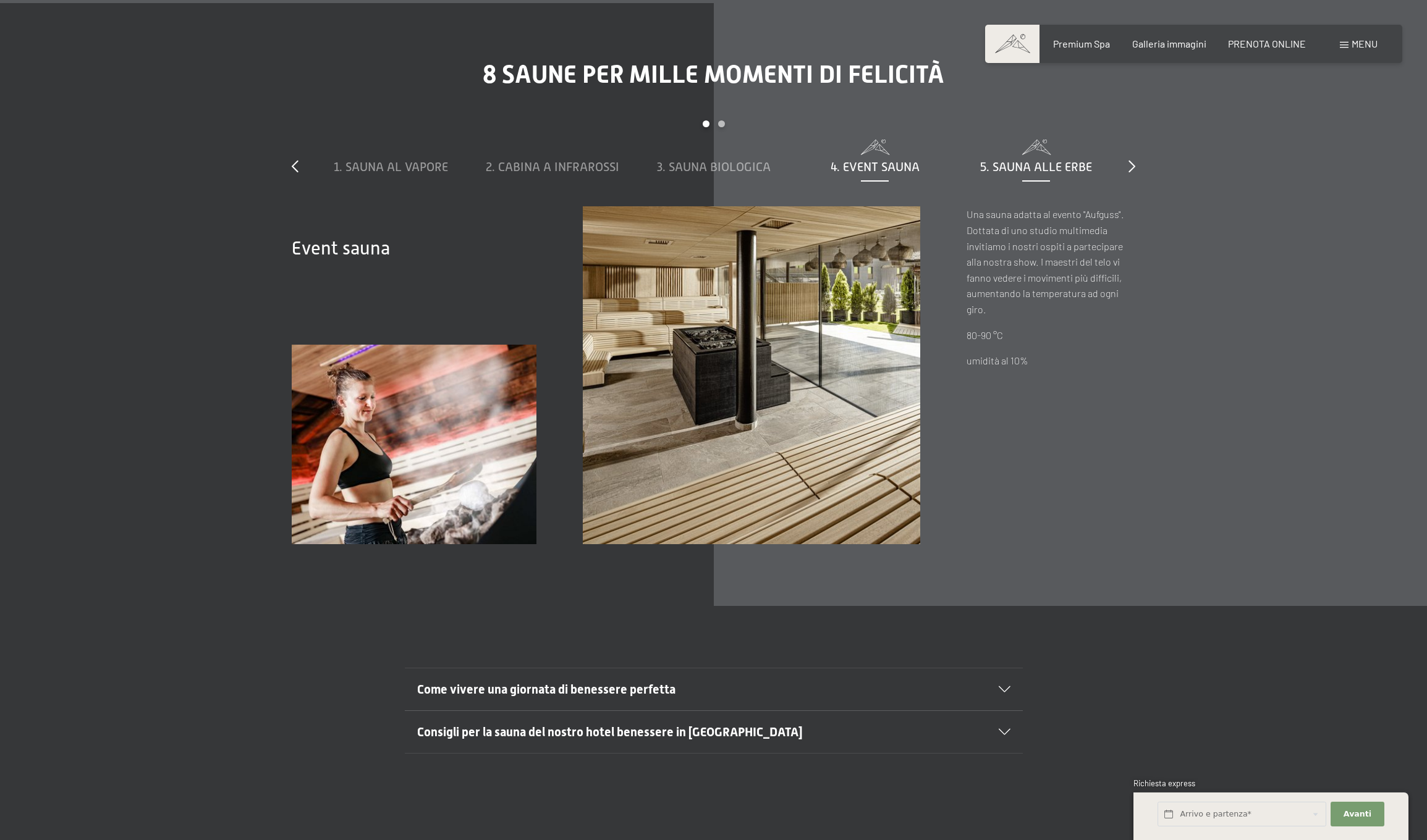
click at [1011, 160] on span "5. Sauna alle erbe" at bounding box center [1036, 167] width 112 height 14
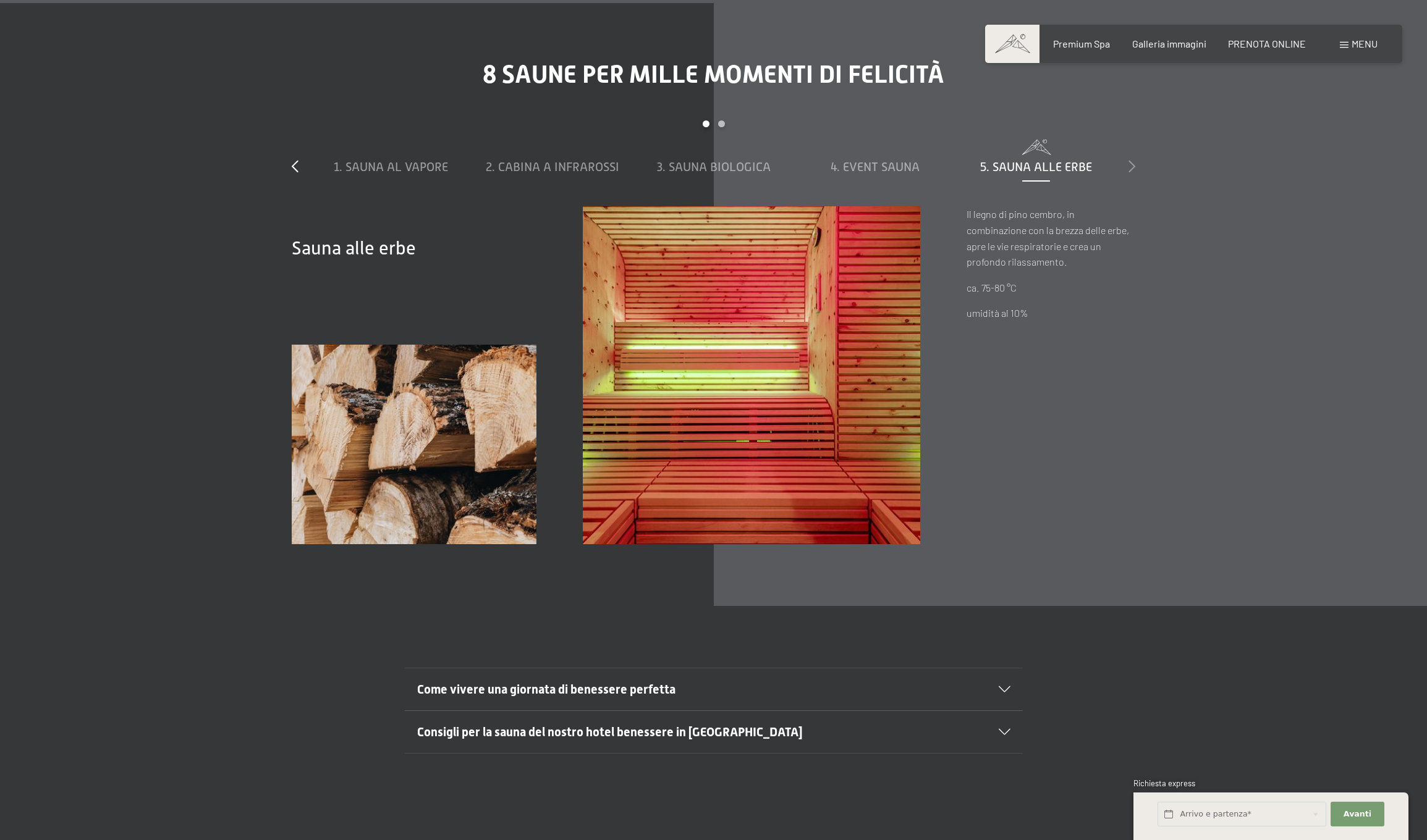
click at [1132, 160] on icon at bounding box center [1131, 166] width 7 height 13
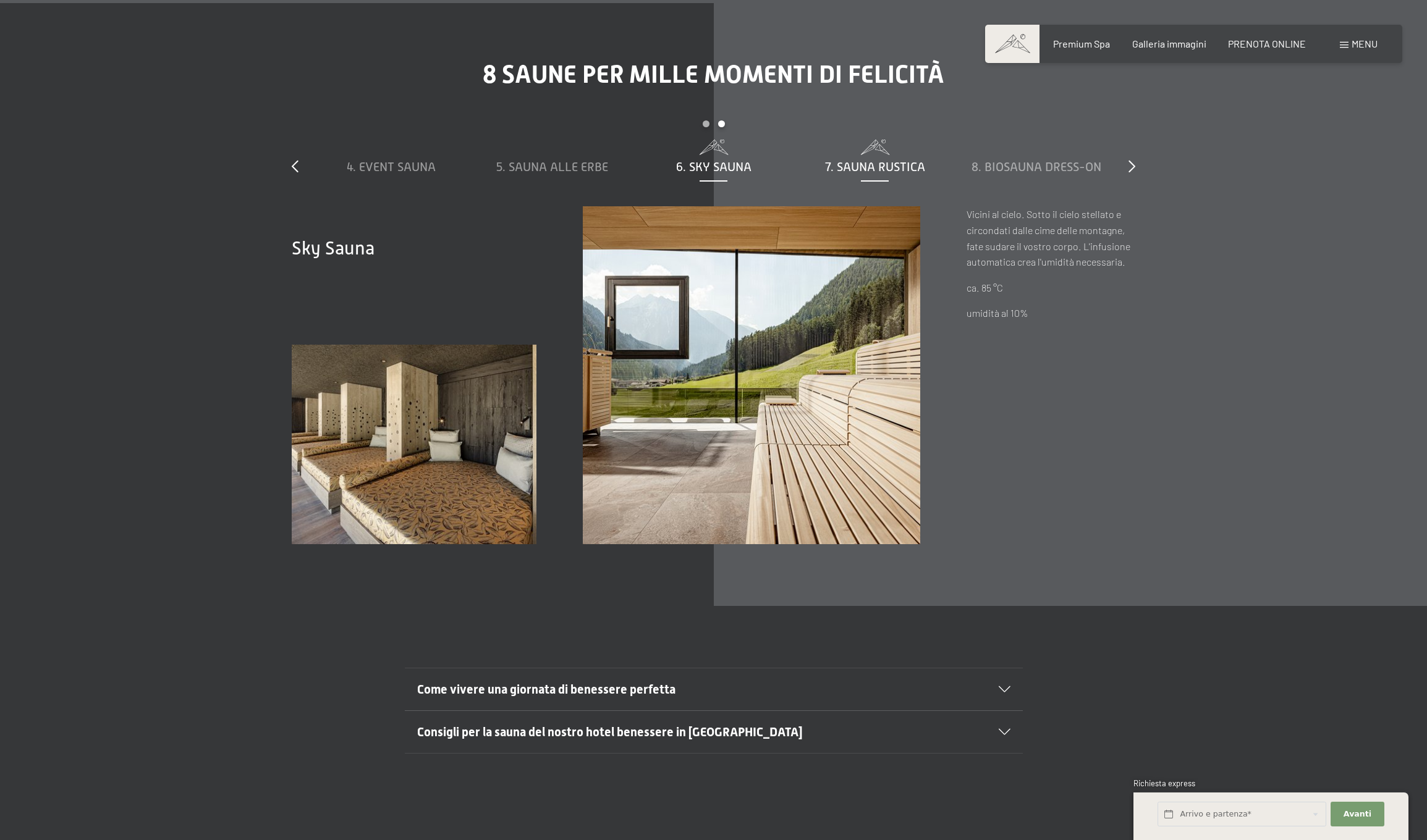
click at [870, 160] on span "7. Sauna rustica" at bounding box center [874, 167] width 100 height 14
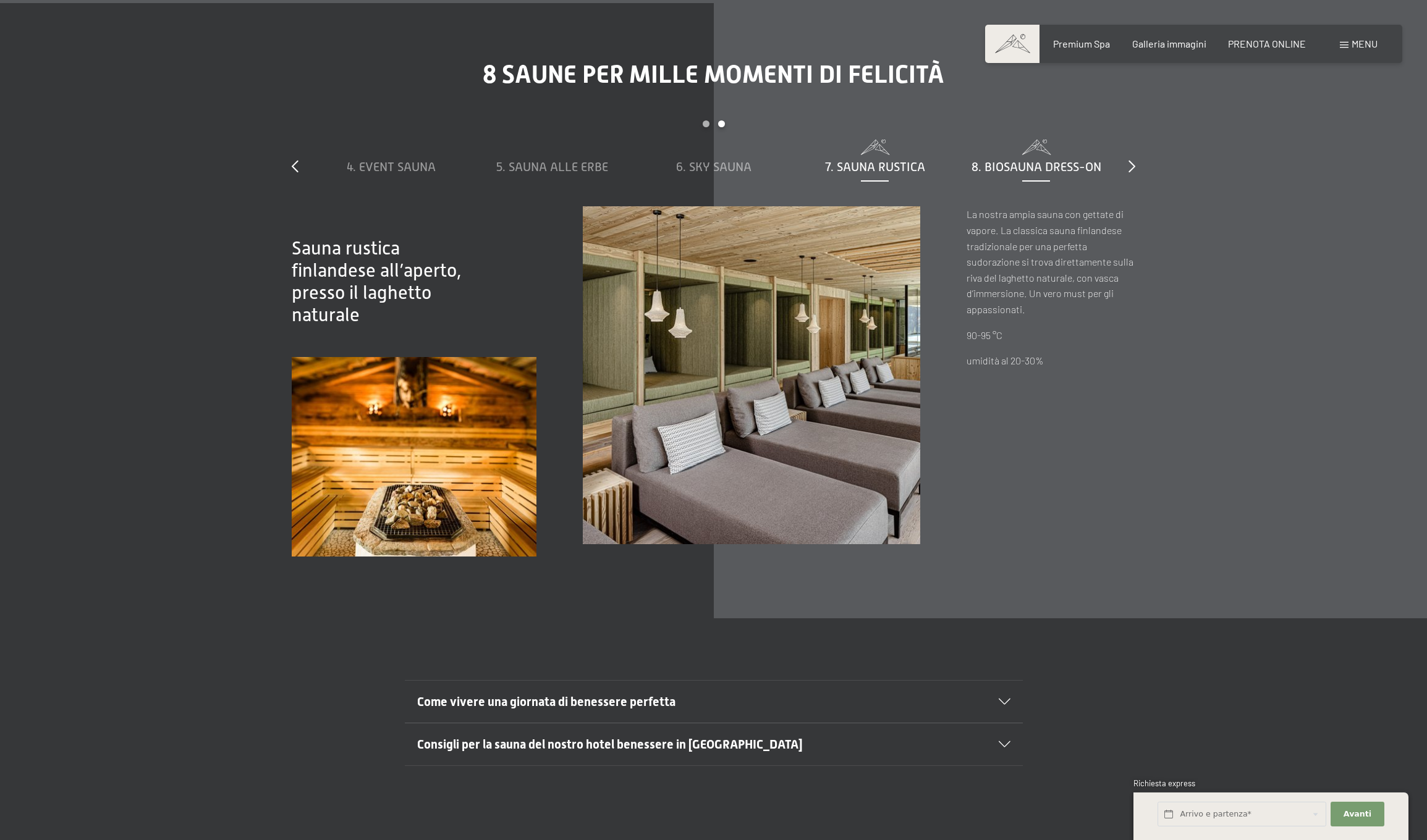
click at [1036, 160] on span "8. Biosauna dress-on" at bounding box center [1036, 167] width 130 height 14
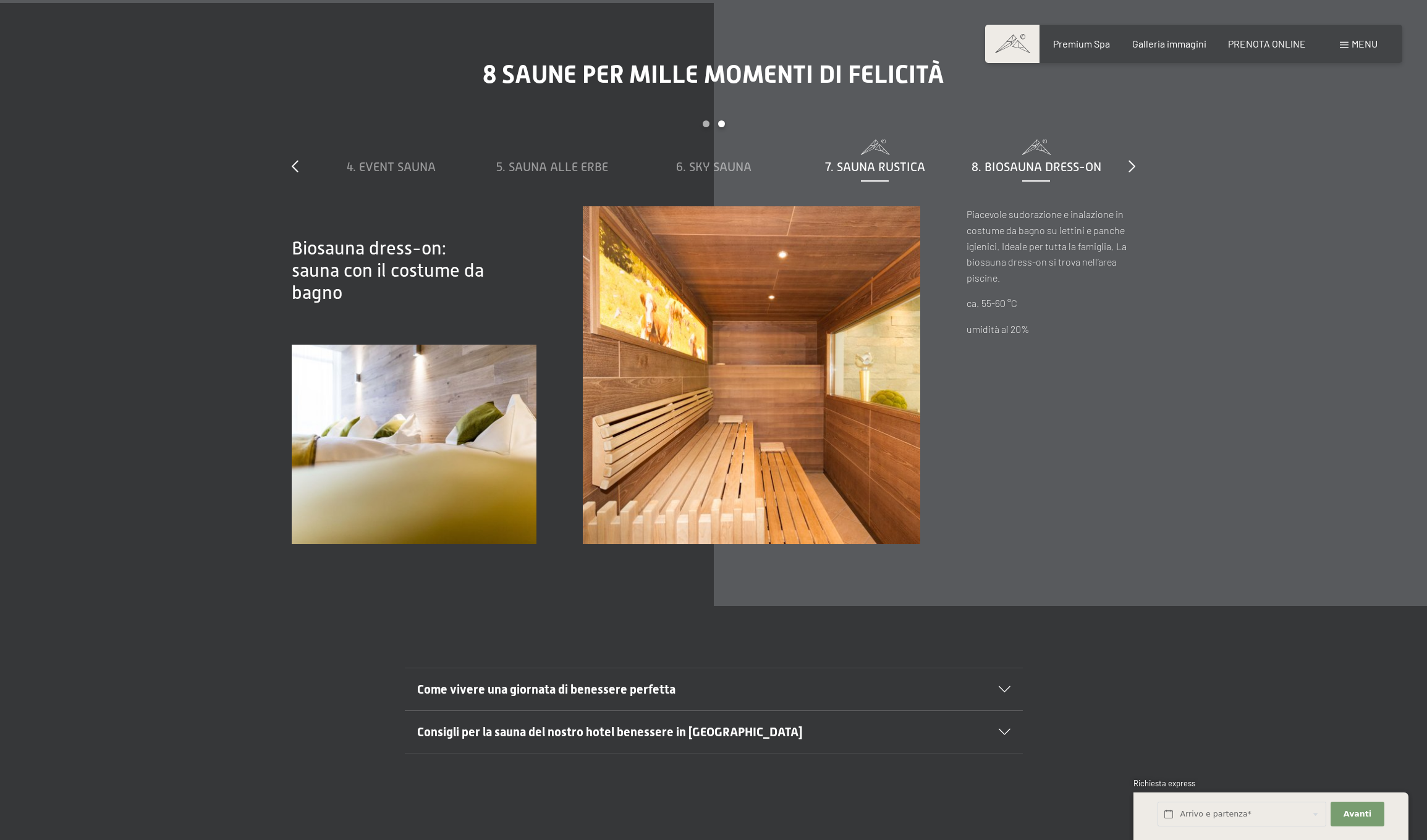
click at [898, 160] on span "7. Sauna rustica" at bounding box center [874, 167] width 100 height 14
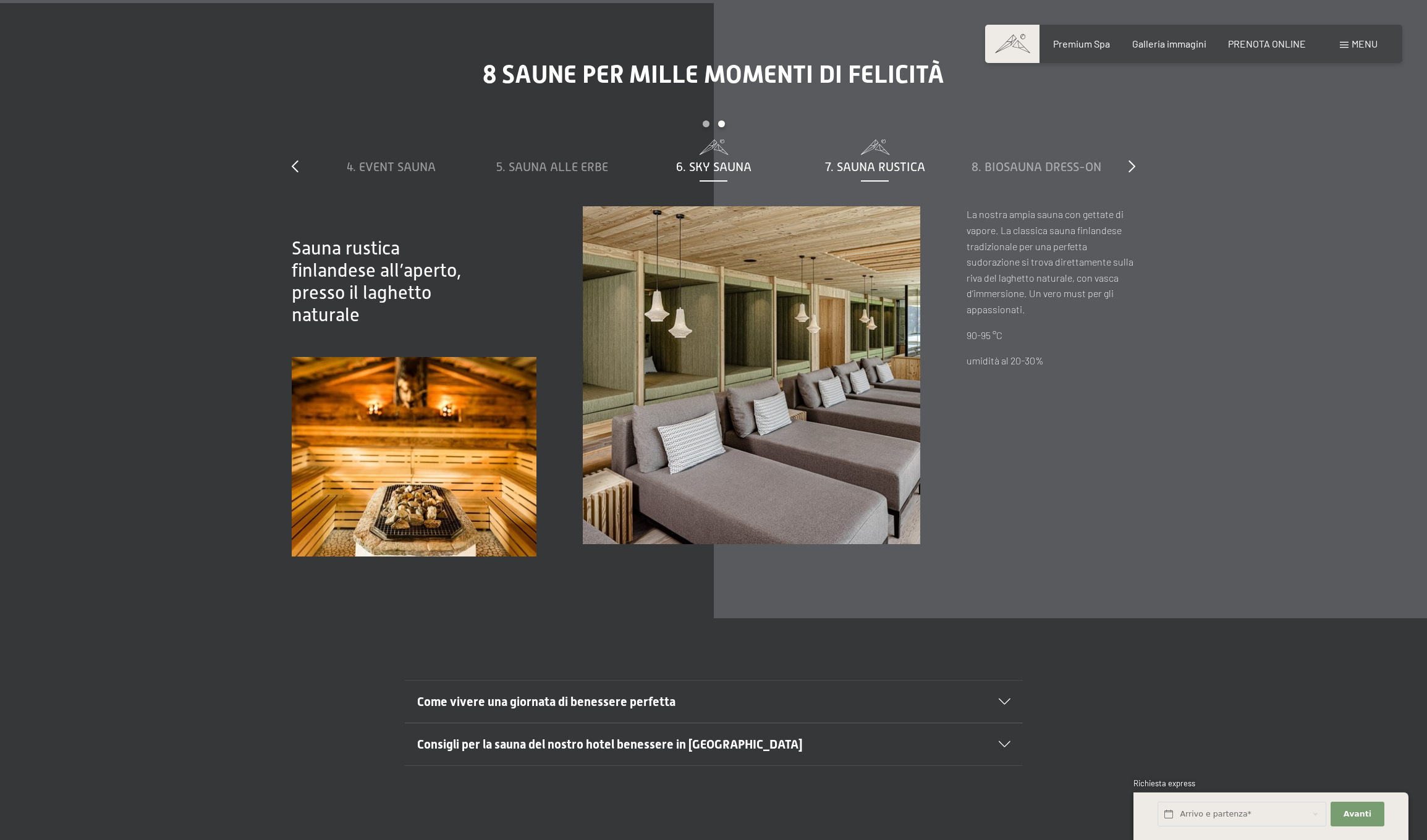
click at [729, 160] on span "6. Sky Sauna" at bounding box center [714, 167] width 75 height 14
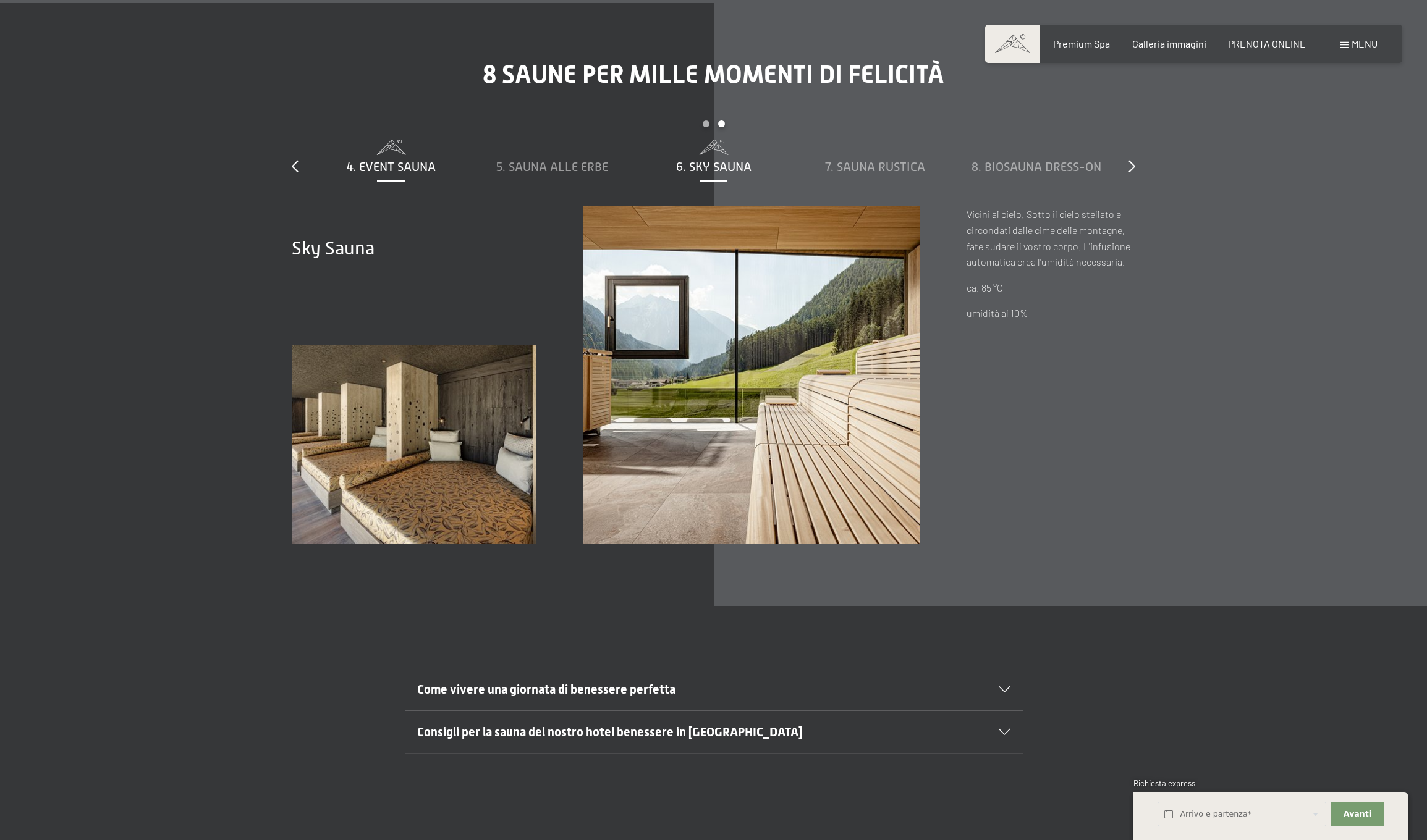
click at [420, 160] on span "4. Event Sauna" at bounding box center [391, 167] width 89 height 14
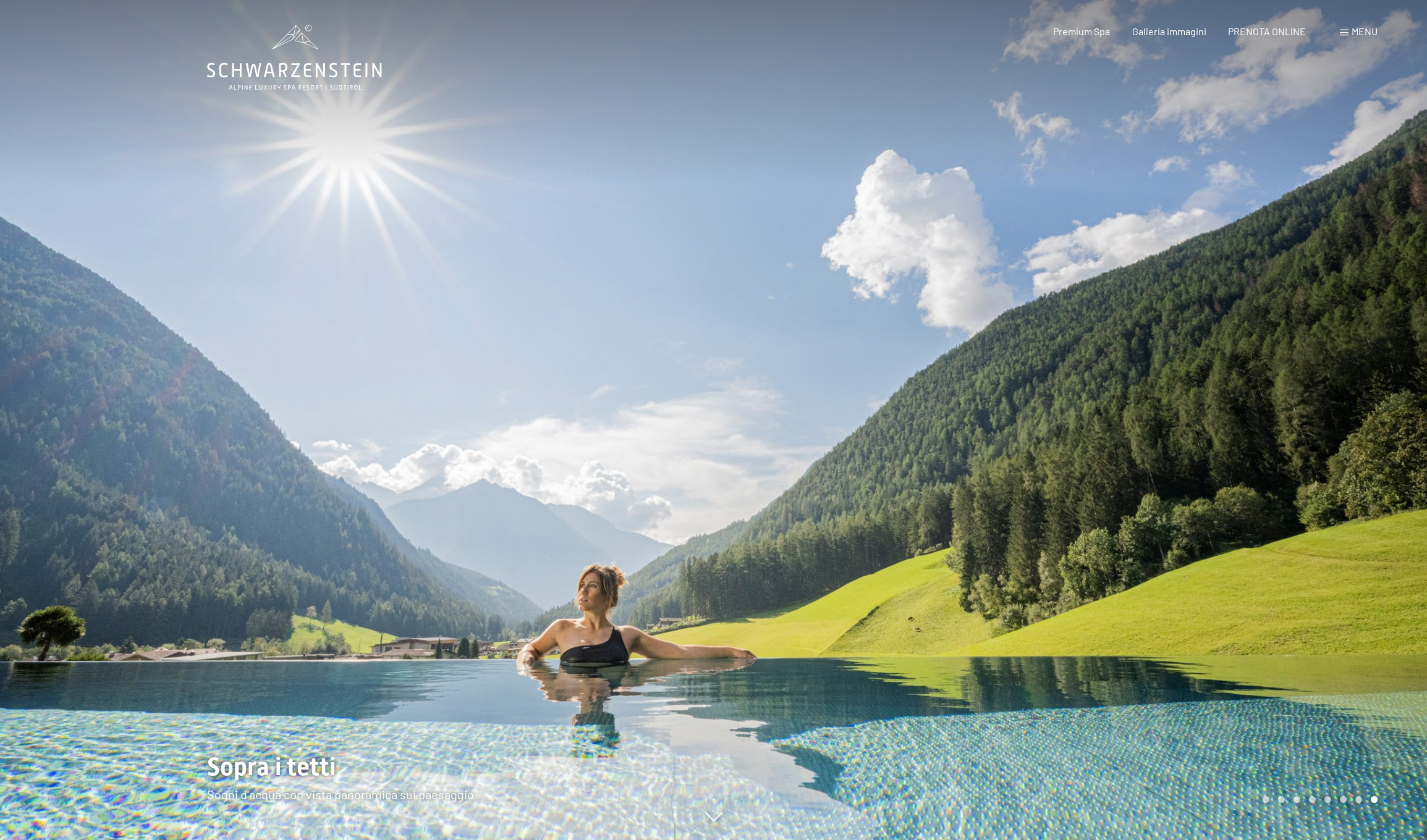
scroll to position [0, 0]
